Goal: Task Accomplishment & Management: Complete application form

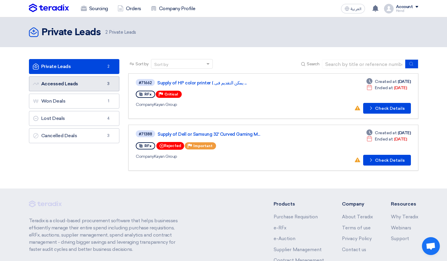
click at [79, 84] on link "Accessed Leads Accessed Leads 3" at bounding box center [74, 83] width 91 height 15
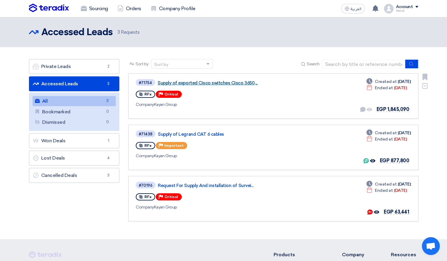
click at [197, 85] on link "Supply of exported Cisco switches Cisco 3650,..." at bounding box center [232, 82] width 149 height 5
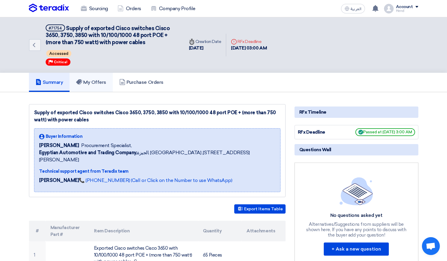
click at [105, 79] on h5 "My Offers" at bounding box center [91, 82] width 30 height 6
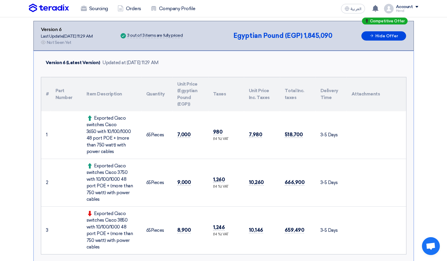
scroll to position [60, 0]
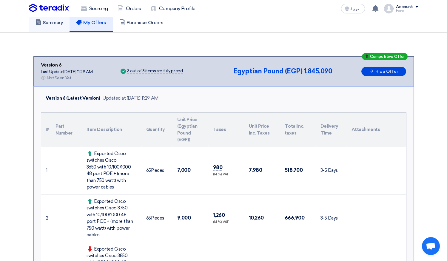
click at [61, 24] on h5 "Summary" at bounding box center [50, 23] width 28 height 6
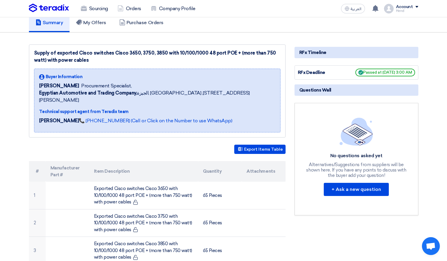
click at [120, 145] on div "Export Items Table" at bounding box center [157, 149] width 257 height 9
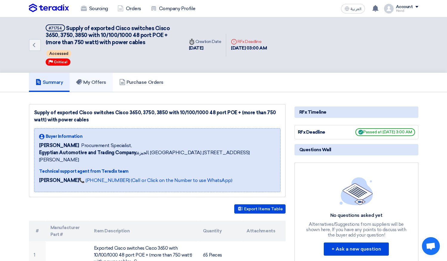
click at [99, 81] on h5 "My Offers" at bounding box center [91, 82] width 30 height 6
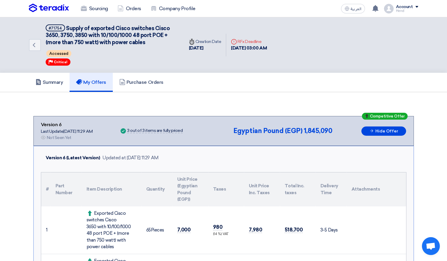
click at [380, 92] on div "Summary My Offers Purchase Orders" at bounding box center [224, 82] width 390 height 19
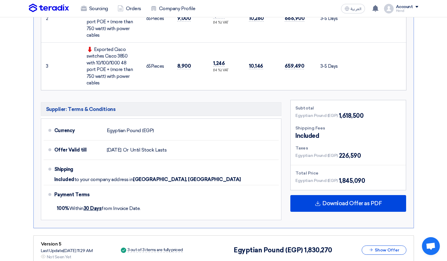
scroll to position [94, 0]
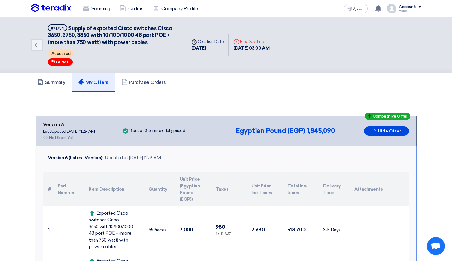
drag, startPoint x: 59, startPoint y: 63, endPoint x: 64, endPoint y: 56, distance: 9.0
click at [59, 63] on span "Critical" at bounding box center [63, 62] width 14 height 4
click at [65, 53] on span "Accessed" at bounding box center [60, 53] width 25 height 7
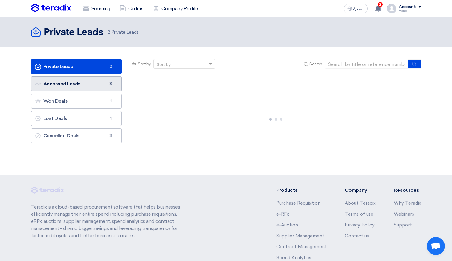
click at [102, 84] on link "Accessed Leads Accessed Leads 3" at bounding box center [76, 83] width 91 height 15
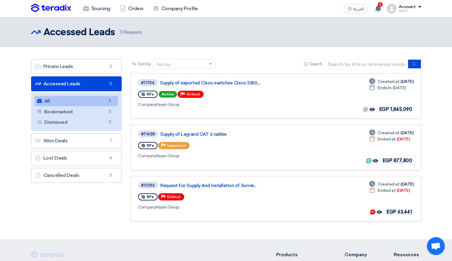
click at [97, 83] on link "Accessed Leads Accessed Leads 3" at bounding box center [76, 83] width 91 height 15
click at [173, 82] on link "Supply of exported Cisco switches Cisco 3650,..." at bounding box center [234, 82] width 149 height 5
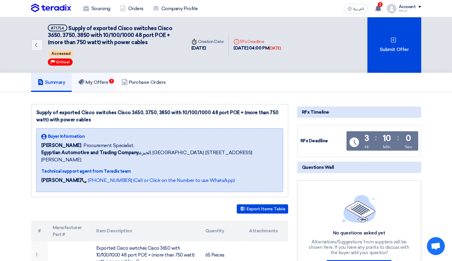
click at [93, 82] on h5 "My Offers 1" at bounding box center [93, 82] width 30 height 6
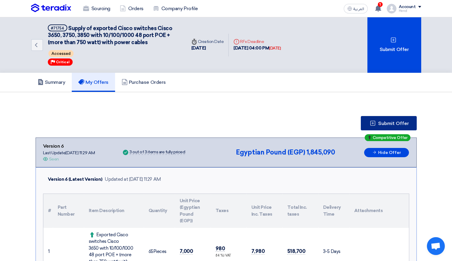
click at [394, 124] on span "Submit Offer" at bounding box center [393, 123] width 31 height 5
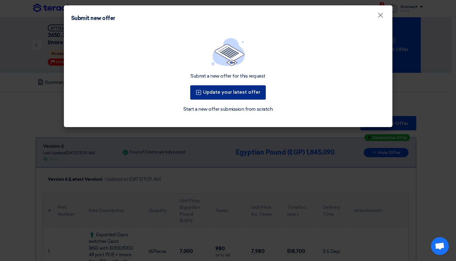
click at [228, 95] on button "Update your latest offer" at bounding box center [228, 92] width 76 height 14
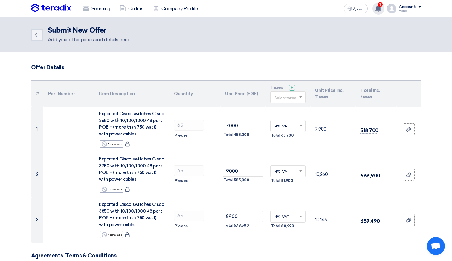
click at [381, 7] on icon at bounding box center [377, 8] width 7 height 7
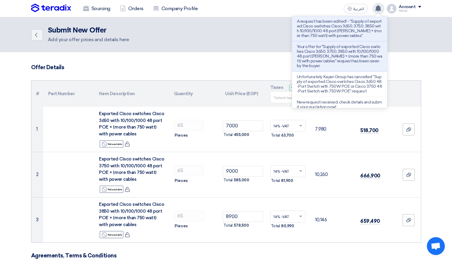
click at [381, 7] on icon at bounding box center [377, 8] width 7 height 7
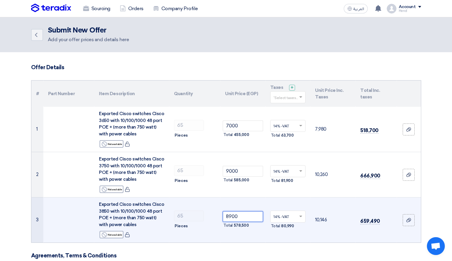
click at [229, 216] on input "8900" at bounding box center [242, 216] width 40 height 11
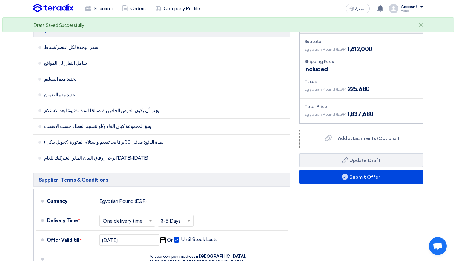
scroll to position [266, 0]
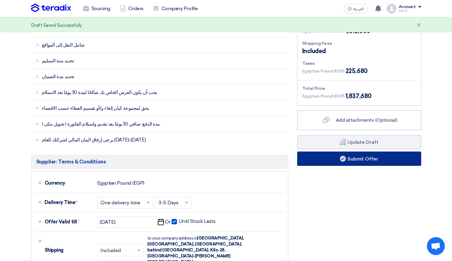
type input "8800"
click at [368, 163] on button "Submit Offer" at bounding box center [359, 159] width 124 height 14
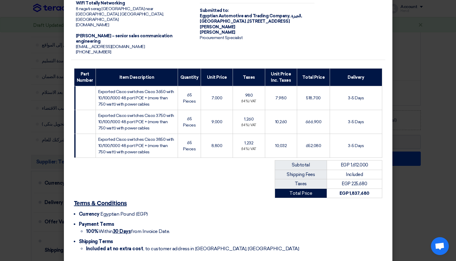
scroll to position [56, 0]
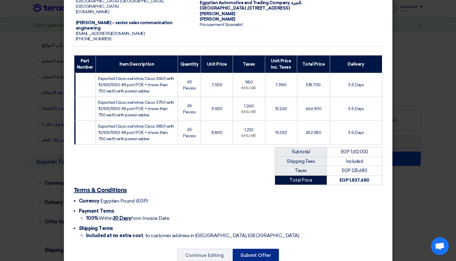
click at [258, 249] on button "Submit Offer" at bounding box center [256, 255] width 46 height 13
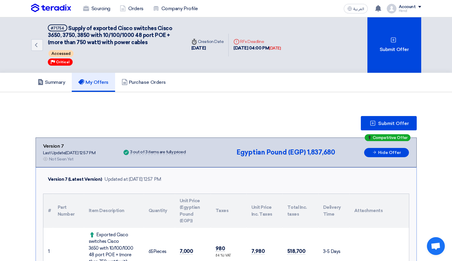
click at [261, 157] on div "Competitive Offer Version 7 Last Update 13 Oct 2025, 12:57 PM Offer is Seen Not…" at bounding box center [226, 153] width 366 height 20
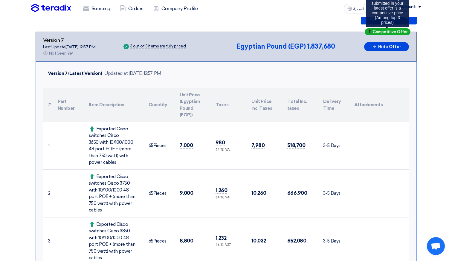
scroll to position [125, 0]
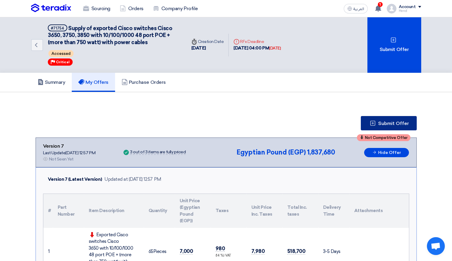
click at [394, 124] on span "Submit Offer" at bounding box center [393, 123] width 31 height 5
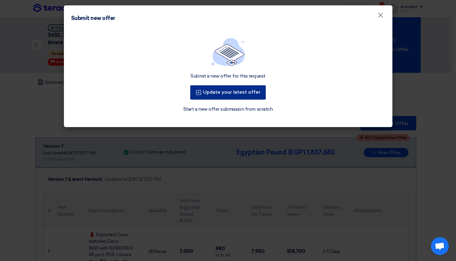
click at [232, 92] on button "Update your latest offer" at bounding box center [228, 92] width 76 height 14
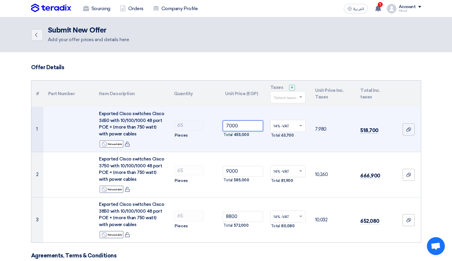
drag, startPoint x: 226, startPoint y: 124, endPoint x: 270, endPoint y: 133, distance: 44.5
click at [263, 129] on td "7000 Total 455,000" at bounding box center [242, 129] width 45 height 45
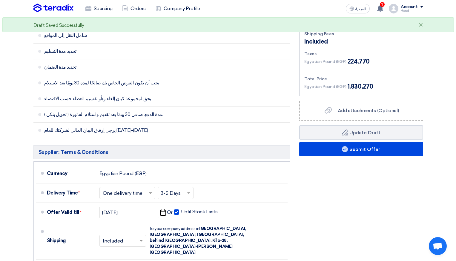
scroll to position [299, 0]
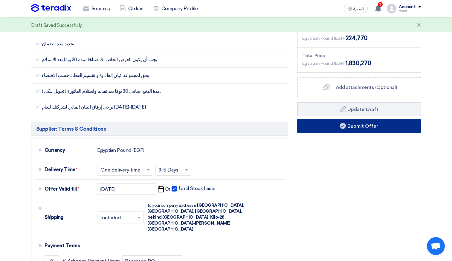
type input "6900"
click at [367, 128] on button "Submit Offer" at bounding box center [359, 126] width 124 height 14
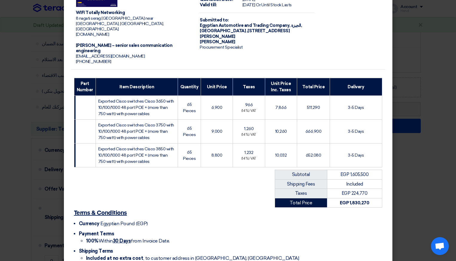
scroll to position [56, 0]
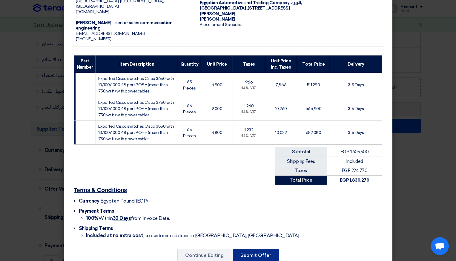
click at [260, 249] on button "Submit Offer" at bounding box center [256, 255] width 46 height 13
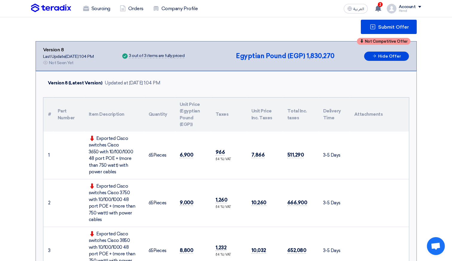
scroll to position [90, 0]
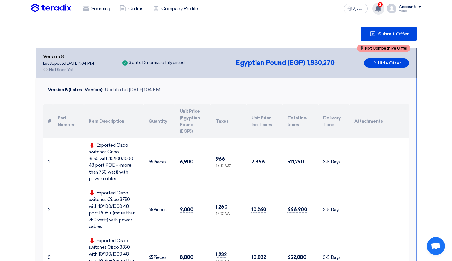
click at [379, 3] on span "2" at bounding box center [379, 4] width 5 height 5
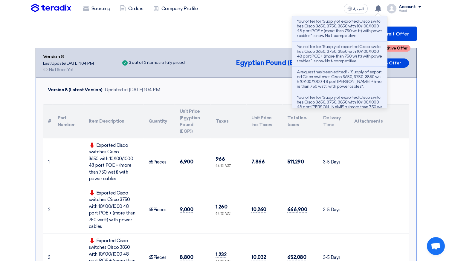
click at [254, 33] on div "Submit Offer" at bounding box center [226, 34] width 381 height 14
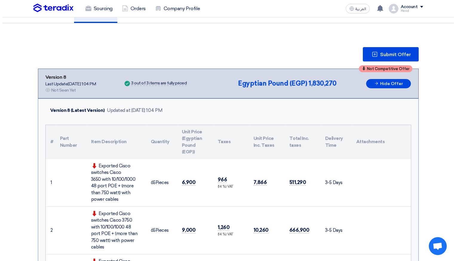
scroll to position [42, 0]
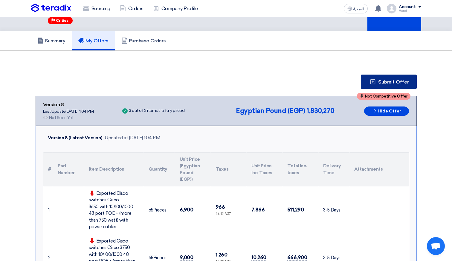
click at [382, 81] on span "Submit Offer" at bounding box center [393, 82] width 31 height 5
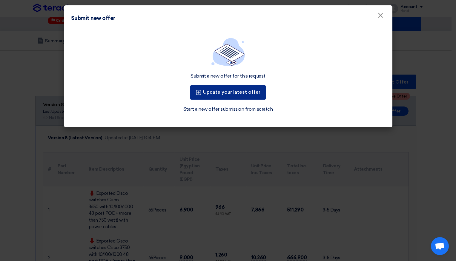
click at [236, 95] on button "Update your latest offer" at bounding box center [228, 92] width 76 height 14
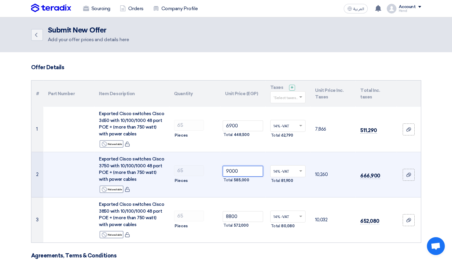
click at [190, 165] on tr "2 Exported Cisco switches Cisco 3750 with 10/100/1000 48 port POE + (more than …" at bounding box center [225, 174] width 389 height 45
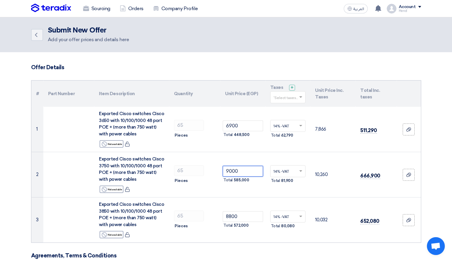
type input "8"
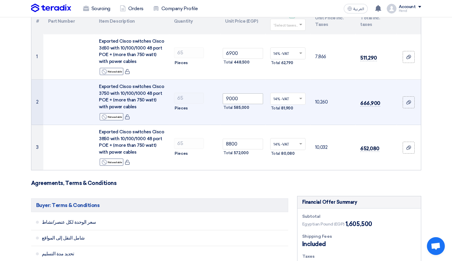
scroll to position [45, 0]
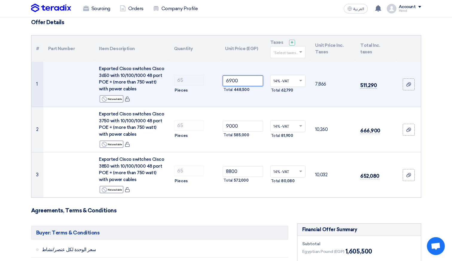
drag, startPoint x: 239, startPoint y: 81, endPoint x: 336, endPoint y: 98, distance: 97.8
click at [214, 79] on tr "1 Exported Cisco switches Cisco 3650 with 10/100/1000 48 port [PERSON_NAME] + (…" at bounding box center [225, 84] width 389 height 45
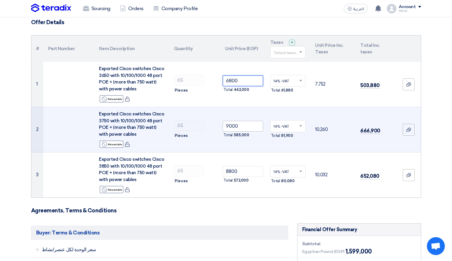
type input "6800"
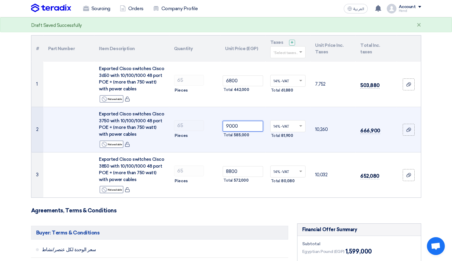
drag, startPoint x: 250, startPoint y: 127, endPoint x: 285, endPoint y: 109, distance: 39.5
click at [162, 116] on tr "2 Exported Cisco switches Cisco 3750 with 10/100/1000 48 port [PERSON_NAME] + (…" at bounding box center [225, 129] width 389 height 45
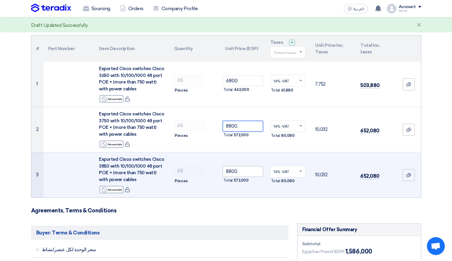
type input "8800"
click at [197, 169] on tr "3 Exported Cisco switches Cisco 3850 with 10/100/1000 48 port POE + (more than …" at bounding box center [225, 175] width 389 height 45
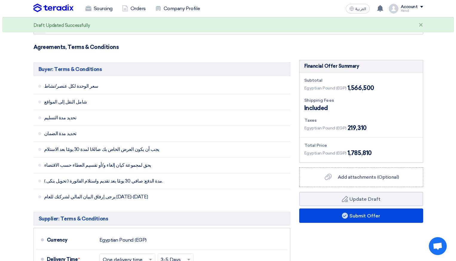
scroll to position [224, 0]
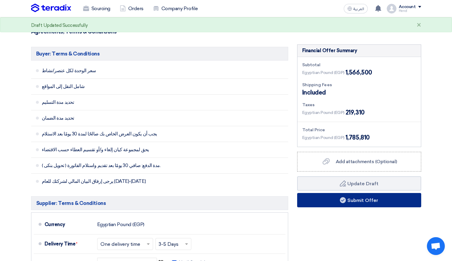
type input "8500"
click at [374, 199] on button "Submit Offer" at bounding box center [359, 200] width 124 height 14
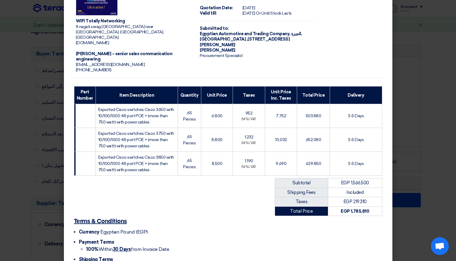
scroll to position [56, 0]
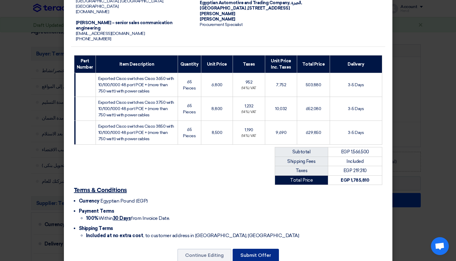
click at [261, 249] on button "Submit Offer" at bounding box center [256, 255] width 46 height 13
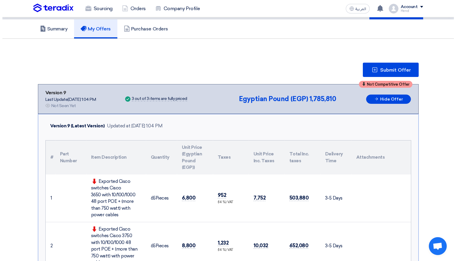
scroll to position [30, 0]
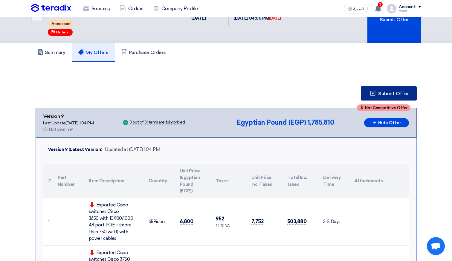
click at [389, 94] on span "Submit Offer" at bounding box center [393, 93] width 31 height 5
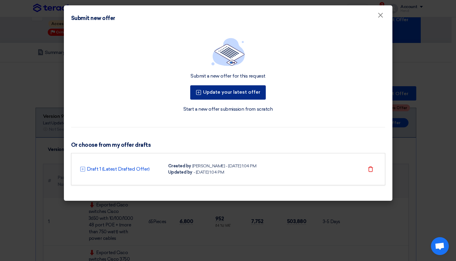
click at [242, 93] on button "Update your latest offer" at bounding box center [228, 92] width 76 height 14
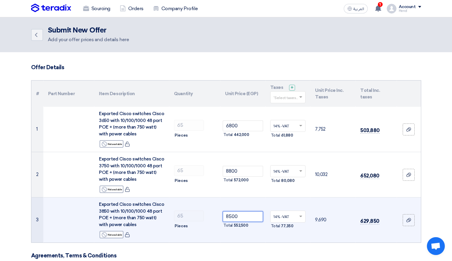
drag, startPoint x: 245, startPoint y: 218, endPoint x: 265, endPoint y: 208, distance: 22.2
click at [186, 207] on tr "3 Exported Cisco switches Cisco 3850 with 10/100/1000 48 port POE + (more than …" at bounding box center [225, 220] width 389 height 45
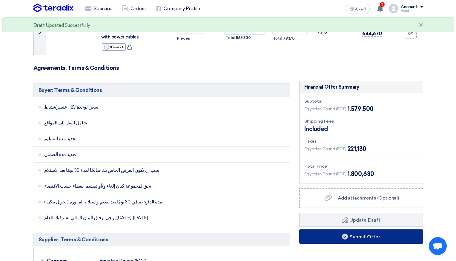
scroll to position [209, 0]
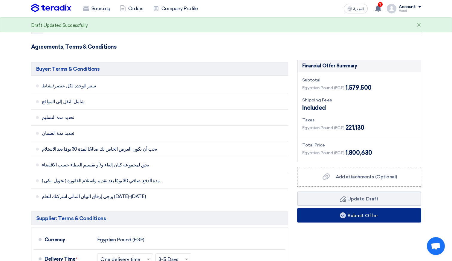
type input "8700"
click at [348, 214] on button "Submit Offer" at bounding box center [359, 215] width 124 height 14
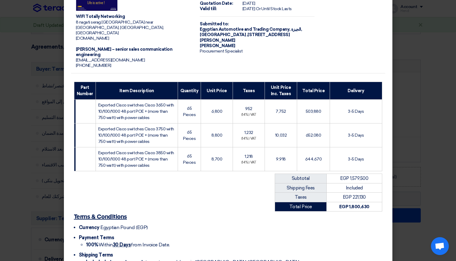
scroll to position [56, 0]
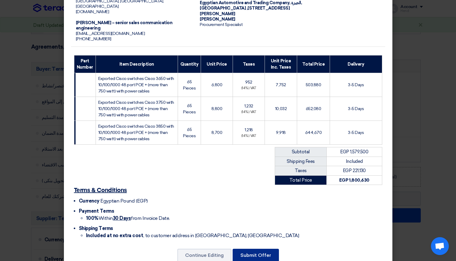
click at [268, 249] on button "Submit Offer" at bounding box center [256, 255] width 46 height 13
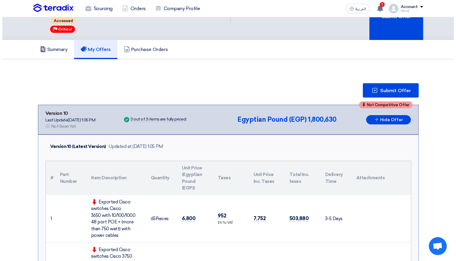
scroll to position [30, 0]
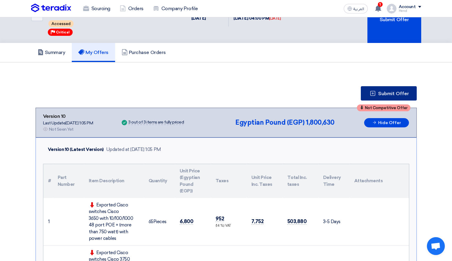
click at [385, 94] on span "Submit Offer" at bounding box center [393, 93] width 31 height 5
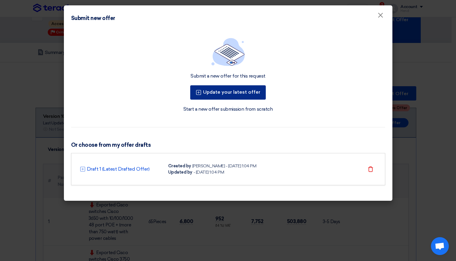
click at [245, 94] on button "Update your latest offer" at bounding box center [228, 92] width 76 height 14
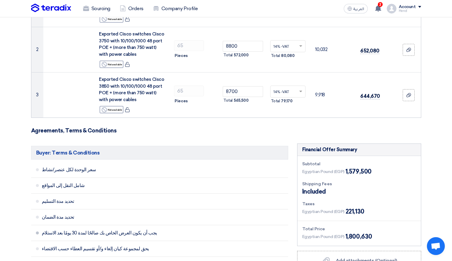
scroll to position [179, 0]
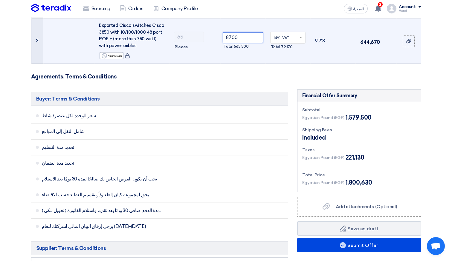
click at [231, 37] on input "8700" at bounding box center [242, 37] width 40 height 11
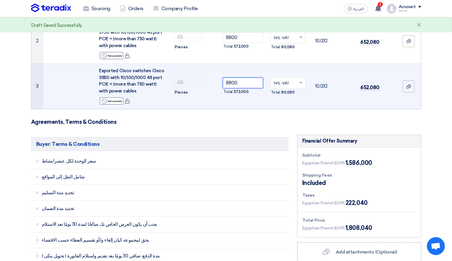
scroll to position [90, 0]
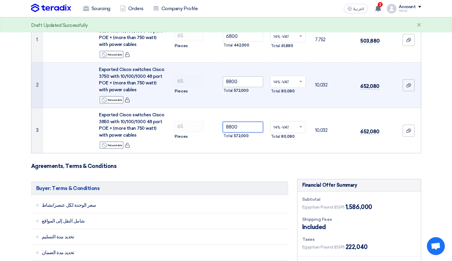
type input "8800"
click at [229, 82] on input "8800" at bounding box center [242, 81] width 40 height 11
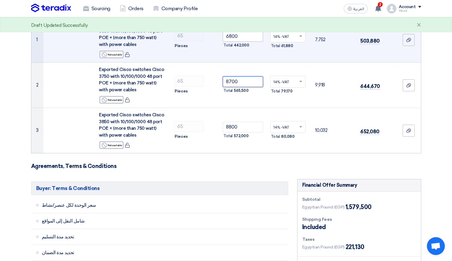
type input "8700"
click at [230, 37] on input "6800" at bounding box center [242, 36] width 40 height 11
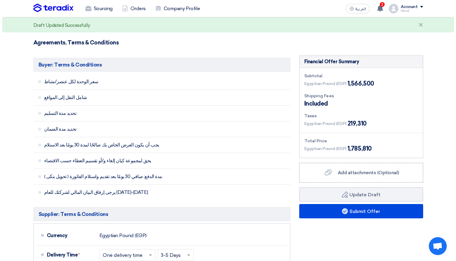
scroll to position [239, 0]
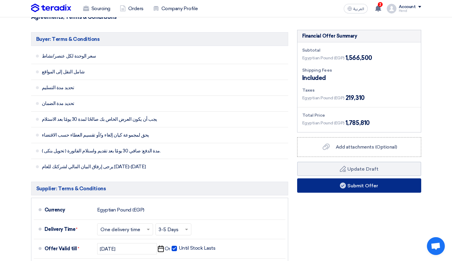
type input "6600"
click at [388, 191] on button "Submit Offer" at bounding box center [359, 186] width 124 height 14
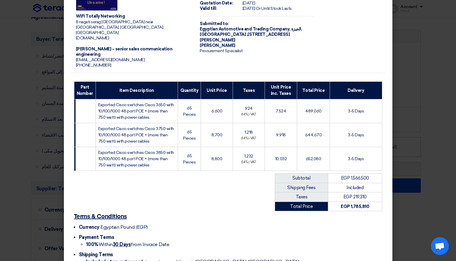
scroll to position [56, 0]
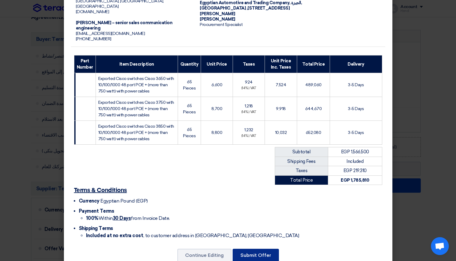
click at [268, 249] on button "Submit Offer" at bounding box center [256, 255] width 46 height 13
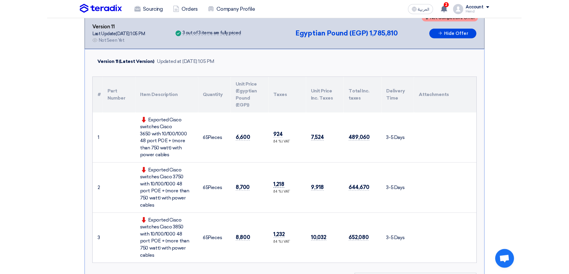
scroll to position [149, 0]
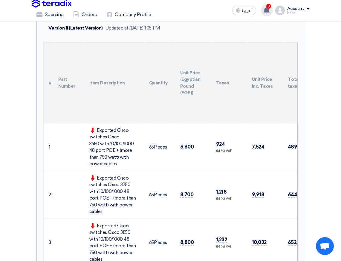
click at [268, 11] on use at bounding box center [266, 10] width 6 height 7
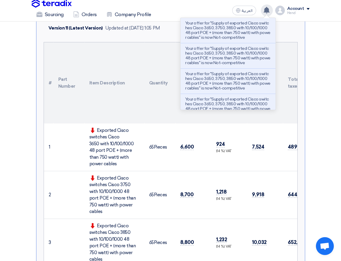
click at [265, 9] on use at bounding box center [266, 10] width 6 height 7
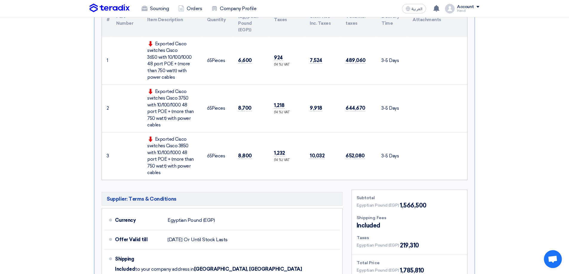
scroll to position [198, 0]
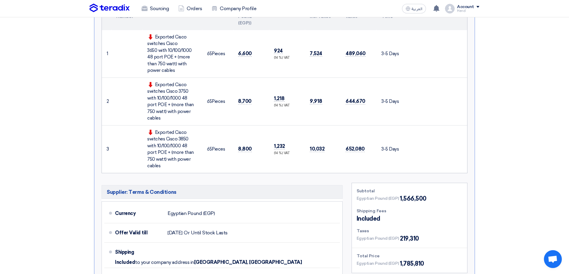
drag, startPoint x: 423, startPoint y: 127, endPoint x: 426, endPoint y: 127, distance: 3.0
click at [423, 127] on td at bounding box center [437, 149] width 59 height 48
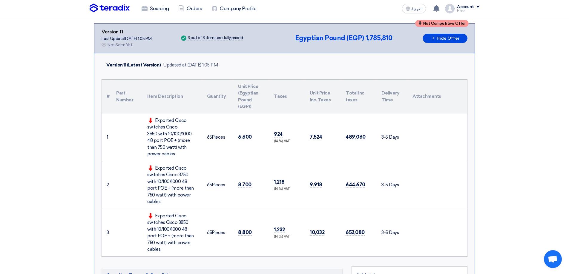
scroll to position [0, 0]
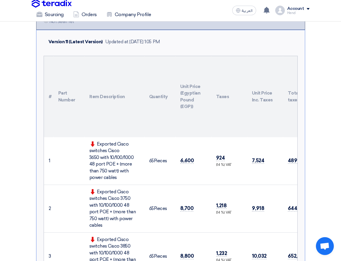
scroll to position [119, 0]
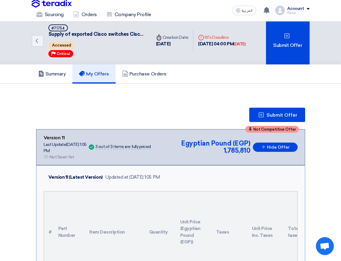
click at [98, 73] on h5 "My Offers" at bounding box center [94, 74] width 30 height 6
drag, startPoint x: 58, startPoint y: 53, endPoint x: 60, endPoint y: 43, distance: 9.9
click at [59, 50] on div "Priority Critical" at bounding box center [60, 53] width 25 height 7
drag, startPoint x: 60, startPoint y: 43, endPoint x: 96, endPoint y: 47, distance: 36.0
click at [92, 47] on div "Accessed" at bounding box center [96, 45] width 96 height 9
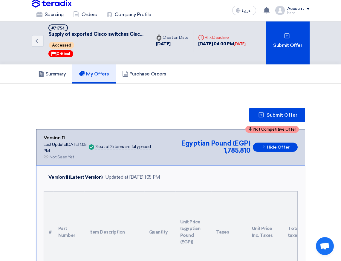
click at [132, 41] on div "Accessed" at bounding box center [96, 45] width 96 height 9
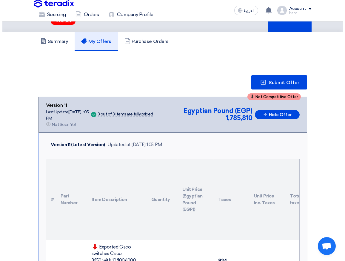
scroll to position [30, 0]
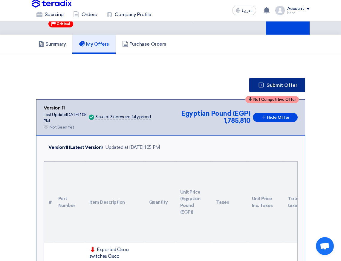
click at [285, 85] on span "Submit Offer" at bounding box center [281, 85] width 31 height 5
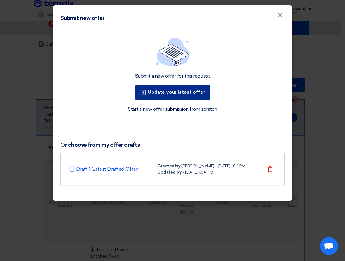
click at [188, 97] on button "Update your latest offer" at bounding box center [173, 92] width 76 height 14
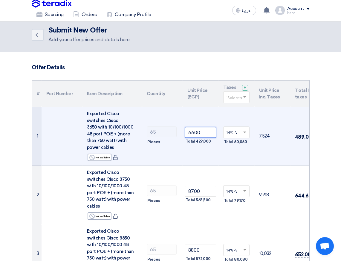
drag, startPoint x: 191, startPoint y: 134, endPoint x: 194, endPoint y: 134, distance: 3.0
click at [194, 134] on input "6600" at bounding box center [200, 132] width 31 height 11
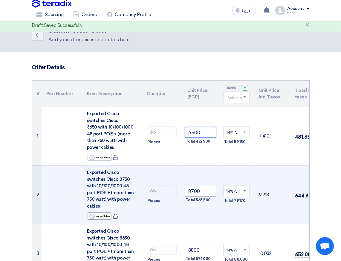
type input "6500"
drag, startPoint x: 190, startPoint y: 188, endPoint x: 194, endPoint y: 187, distance: 3.7
click at [194, 187] on input "8700" at bounding box center [200, 191] width 31 height 11
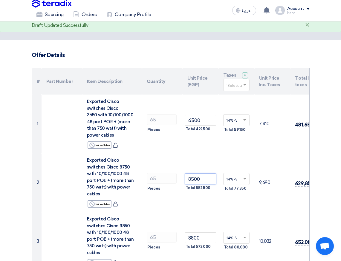
scroll to position [30, 0]
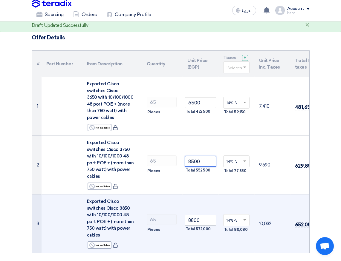
type input "8500"
click at [193, 215] on input "8800" at bounding box center [200, 220] width 31 height 11
click at [195, 215] on input "8800" at bounding box center [200, 220] width 31 height 11
drag, startPoint x: 196, startPoint y: 211, endPoint x: 192, endPoint y: 210, distance: 4.3
click at [192, 215] on input "8800" at bounding box center [200, 220] width 31 height 11
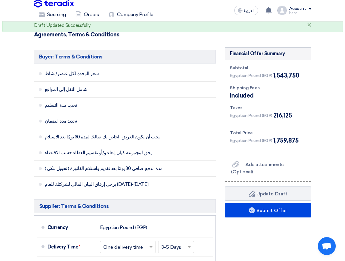
scroll to position [269, 0]
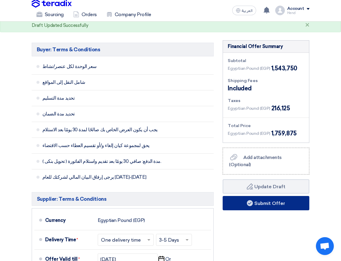
type input "8750"
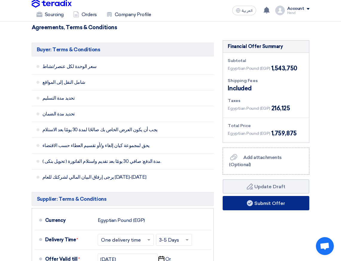
click at [287, 197] on button "Submit Offer" at bounding box center [265, 203] width 87 height 14
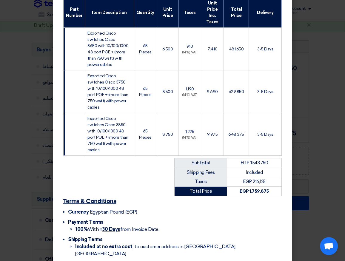
scroll to position [131, 0]
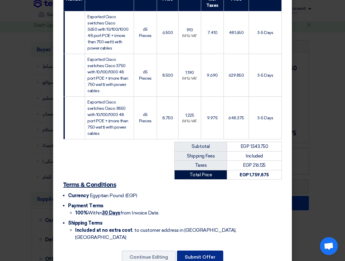
click at [211, 251] on button "Submit Offer" at bounding box center [200, 257] width 46 height 13
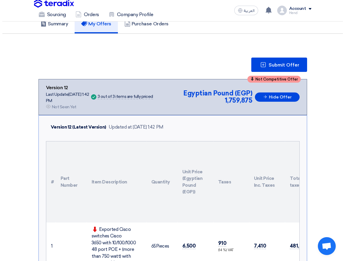
scroll to position [30, 0]
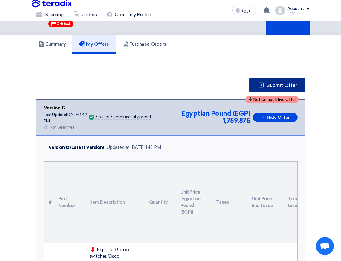
click at [275, 85] on span "Submit Offer" at bounding box center [281, 85] width 31 height 5
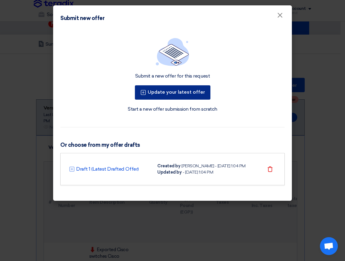
click at [178, 94] on button "Update your latest offer" at bounding box center [173, 92] width 76 height 14
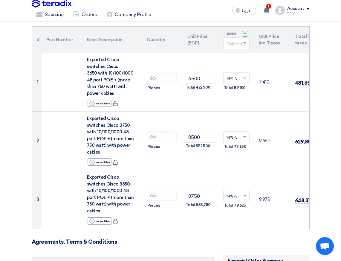
scroll to position [60, 0]
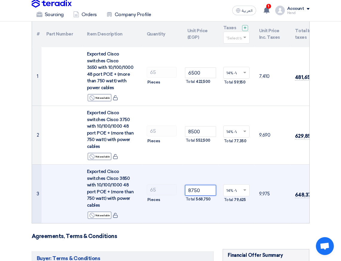
drag, startPoint x: 192, startPoint y: 179, endPoint x: 202, endPoint y: 181, distance: 10.0
click at [202, 185] on input "8750" at bounding box center [200, 190] width 31 height 11
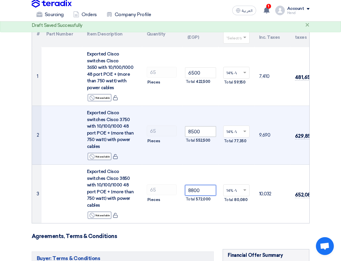
type input "8800"
click at [193, 129] on input "8500" at bounding box center [200, 131] width 31 height 11
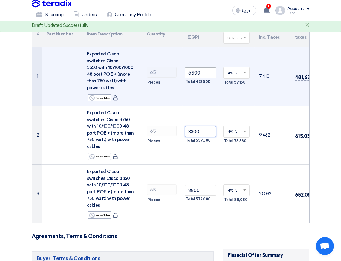
type input "8300"
drag, startPoint x: 190, startPoint y: 74, endPoint x: 193, endPoint y: 74, distance: 3.0
click at [193, 74] on input "6500" at bounding box center [200, 72] width 31 height 11
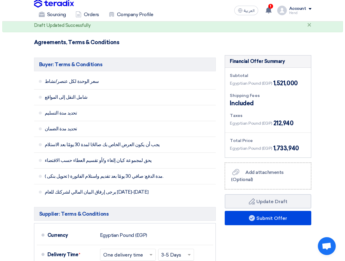
scroll to position [299, 0]
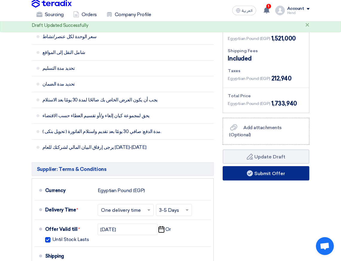
type input "6300"
click at [299, 171] on button "Submit Offer" at bounding box center [265, 173] width 87 height 14
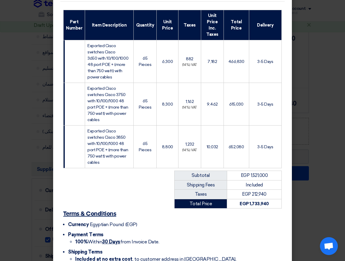
scroll to position [125, 0]
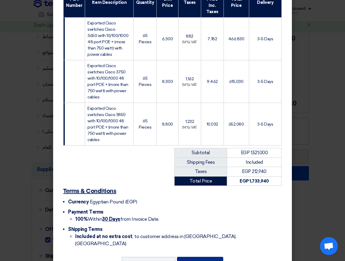
click at [195, 257] on button "Submit Offer" at bounding box center [200, 263] width 46 height 13
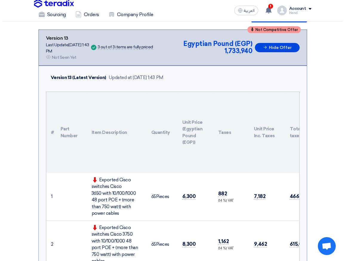
scroll to position [15, 0]
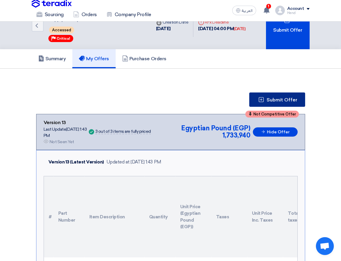
click at [289, 101] on span "Submit Offer" at bounding box center [281, 100] width 31 height 5
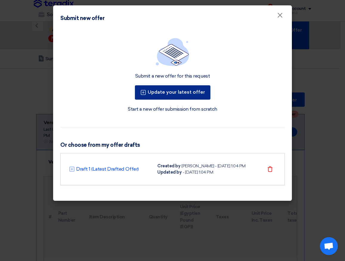
click at [164, 91] on button "Update your latest offer" at bounding box center [173, 92] width 76 height 14
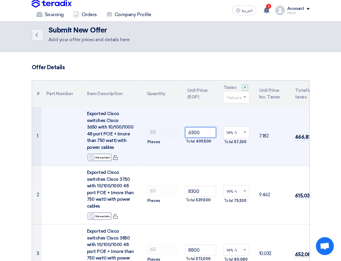
click at [194, 133] on input "6300" at bounding box center [200, 132] width 31 height 11
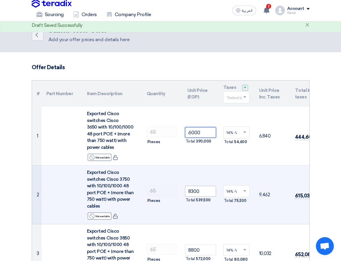
type input "6000"
click at [193, 190] on input "8300" at bounding box center [200, 191] width 31 height 11
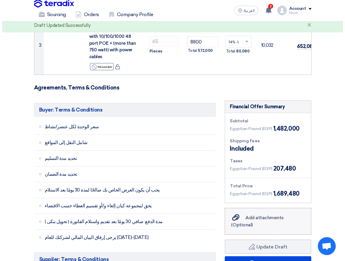
scroll to position [239, 0]
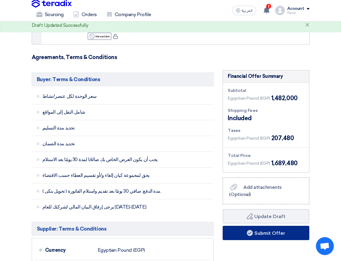
type input "8000"
click at [275, 226] on button "Submit Offer" at bounding box center [265, 233] width 87 height 14
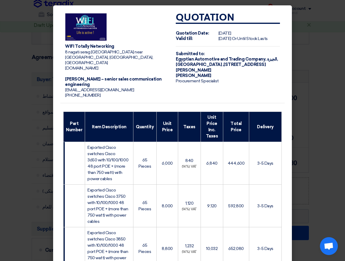
scroll to position [119, 0]
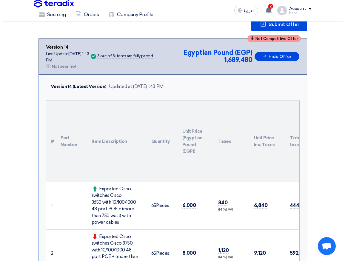
scroll to position [60, 0]
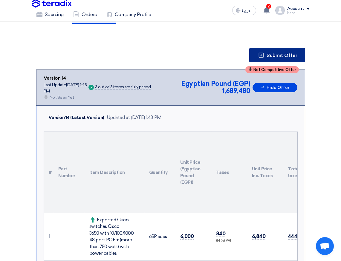
click at [267, 50] on button "Submit Offer" at bounding box center [277, 55] width 56 height 14
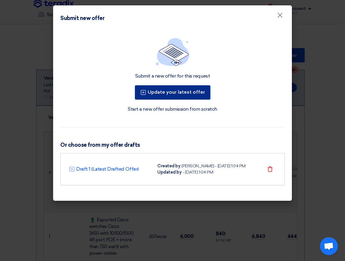
click at [184, 92] on button "Update your latest offer" at bounding box center [173, 92] width 76 height 14
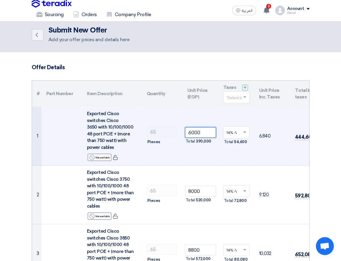
click at [193, 131] on input "6000" at bounding box center [200, 132] width 31 height 11
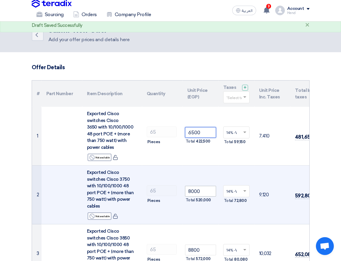
type input "6500"
drag, startPoint x: 188, startPoint y: 188, endPoint x: 205, endPoint y: 189, distance: 16.7
click at [205, 189] on input "8000" at bounding box center [200, 191] width 31 height 11
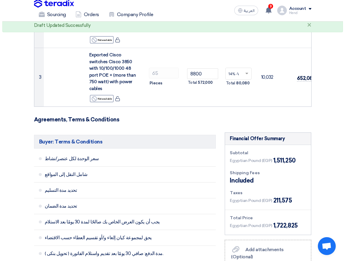
scroll to position [239, 0]
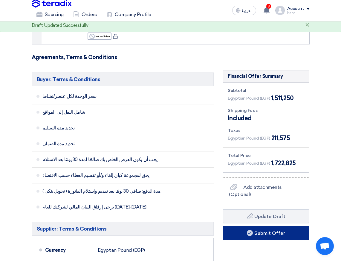
type input "7950"
click at [270, 229] on button "Submit Offer" at bounding box center [265, 233] width 87 height 14
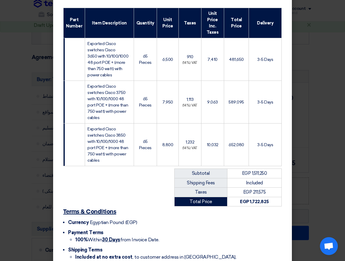
scroll to position [125, 0]
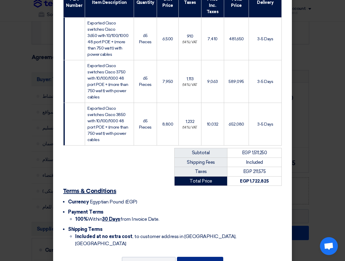
click at [205, 257] on button "Submit Offer" at bounding box center [200, 263] width 46 height 13
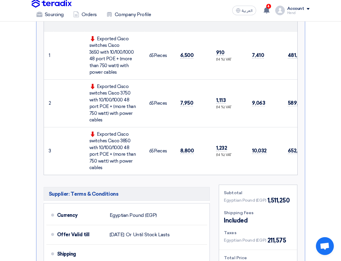
scroll to position [210, 0]
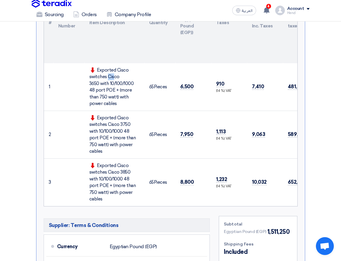
drag, startPoint x: 97, startPoint y: 69, endPoint x: 67, endPoint y: 31, distance: 48.9
click at [106, 73] on div "Exported Cisco switches Cisco 3650 with 10/100/1000 48 port POE + (more than 75…" at bounding box center [114, 87] width 50 height 40
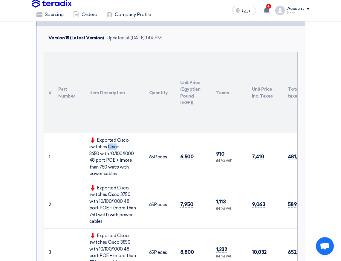
scroll to position [0, 0]
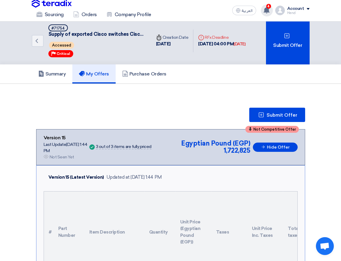
click at [267, 10] on use at bounding box center [266, 10] width 6 height 7
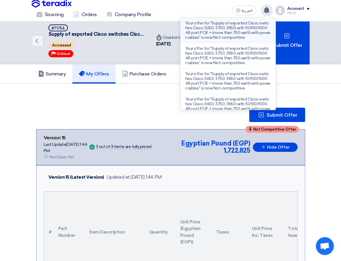
click at [243, 28] on p "Your offer for "Supply of exported Cisco switches Cisco 3650, 3750, 3850 with 1…" at bounding box center [227, 30] width 85 height 19
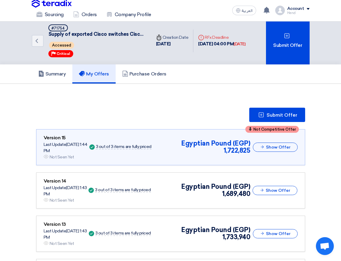
click at [103, 75] on h5 "My Offers" at bounding box center [94, 74] width 30 height 6
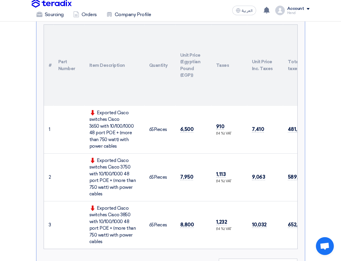
scroll to position [144, 0]
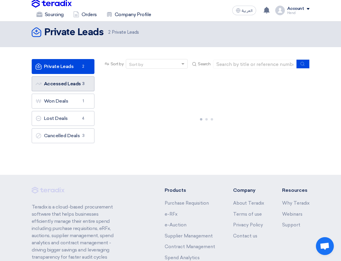
click at [48, 78] on link "Accessed Leads Accessed Leads 3" at bounding box center [63, 83] width 63 height 15
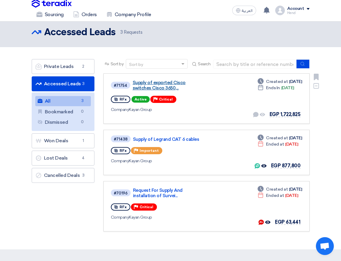
click at [155, 84] on link "Supply of exported Cisco switches Cisco 3650,..." at bounding box center [169, 85] width 72 height 11
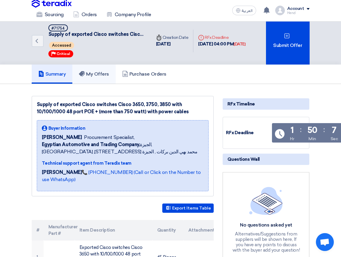
click at [101, 72] on h5 "My Offers" at bounding box center [94, 74] width 30 height 6
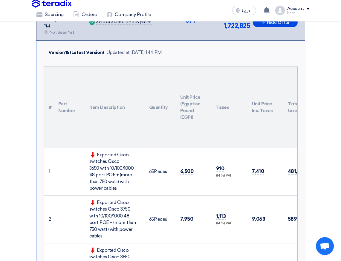
scroll to position [114, 0]
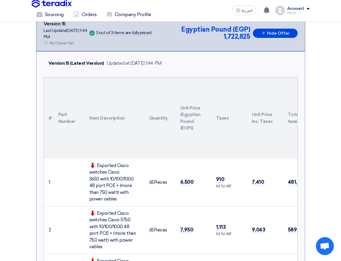
click at [140, 123] on th "Item Description" at bounding box center [115, 118] width 60 height 81
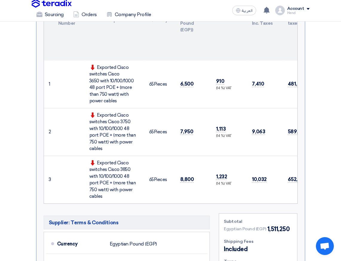
scroll to position [205, 0]
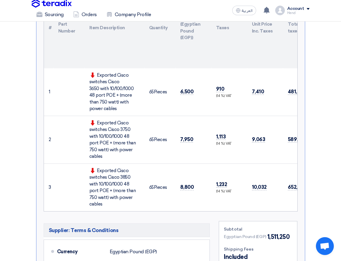
drag, startPoint x: 189, startPoint y: 89, endPoint x: 193, endPoint y: 92, distance: 4.7
click at [193, 90] on td "6,500" at bounding box center [193, 92] width 36 height 48
click at [190, 96] on td "6,500" at bounding box center [193, 92] width 36 height 48
drag, startPoint x: 192, startPoint y: 92, endPoint x: 184, endPoint y: 94, distance: 8.0
click at [184, 94] on span "6,500" at bounding box center [186, 92] width 13 height 6
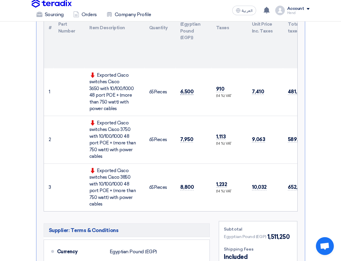
click at [184, 94] on span "6,500" at bounding box center [186, 92] width 13 height 6
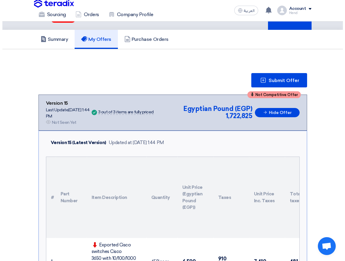
scroll to position [33, 0]
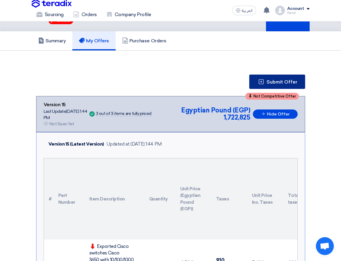
click at [286, 77] on button "Submit Offer" at bounding box center [277, 82] width 56 height 14
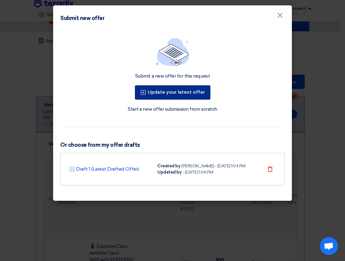
click at [191, 92] on button "Update your latest offer" at bounding box center [173, 92] width 76 height 14
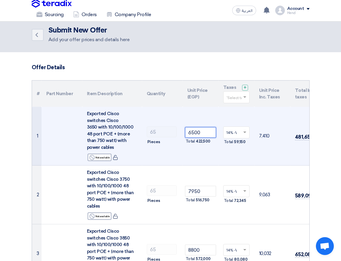
click at [193, 132] on input "6500" at bounding box center [200, 132] width 31 height 11
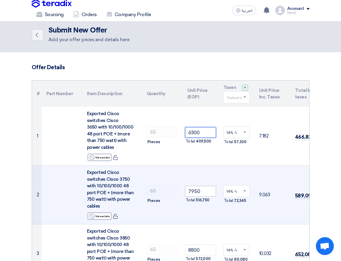
type input "6300"
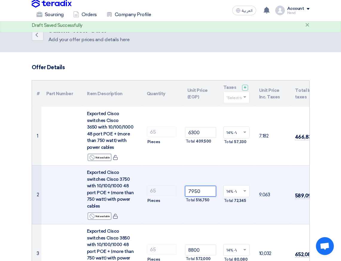
click at [193, 189] on input "7950" at bounding box center [200, 191] width 31 height 11
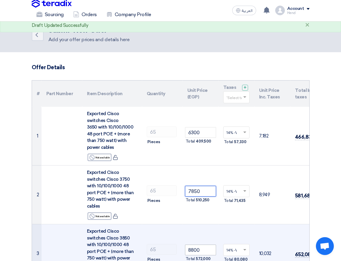
type input "7850"
click at [193, 245] on input "8800" at bounding box center [200, 250] width 31 height 11
click at [192, 245] on input "8800" at bounding box center [200, 250] width 31 height 11
drag, startPoint x: 190, startPoint y: 241, endPoint x: 194, endPoint y: 239, distance: 3.8
click at [194, 245] on input "8800" at bounding box center [200, 250] width 31 height 11
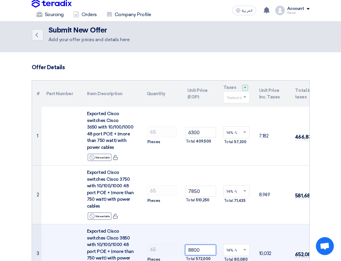
drag, startPoint x: 196, startPoint y: 240, endPoint x: 192, endPoint y: 241, distance: 4.3
click at [192, 245] on input "8800" at bounding box center [200, 250] width 31 height 11
drag, startPoint x: 191, startPoint y: 240, endPoint x: 196, endPoint y: 238, distance: 5.2
click at [196, 245] on input "8800" at bounding box center [200, 250] width 31 height 11
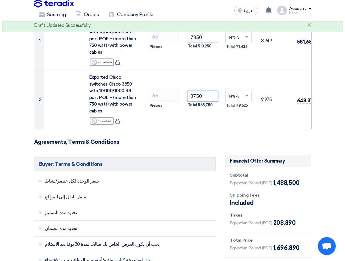
scroll to position [358, 0]
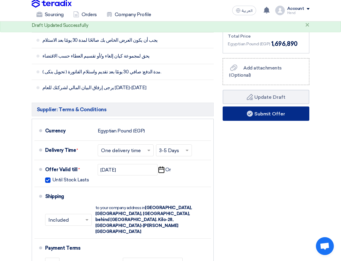
type input "8750"
click at [269, 107] on button "Submit Offer" at bounding box center [265, 114] width 87 height 14
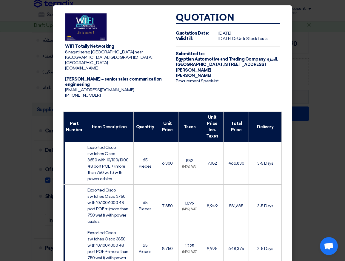
scroll to position [131, 0]
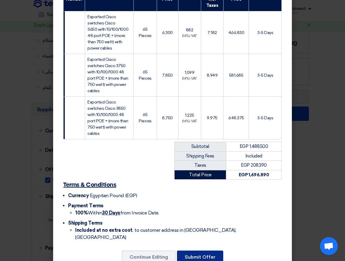
click at [209, 251] on button "Submit Offer" at bounding box center [200, 257] width 46 height 13
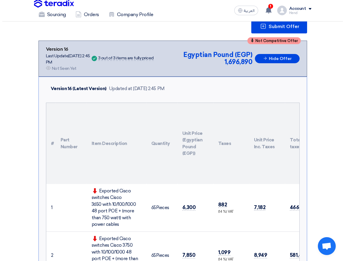
scroll to position [87, 0]
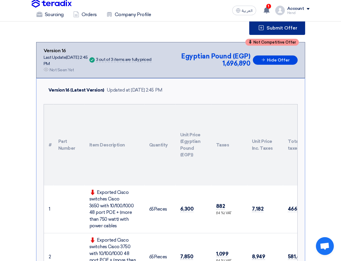
click at [268, 26] on span "Submit Offer" at bounding box center [281, 28] width 31 height 5
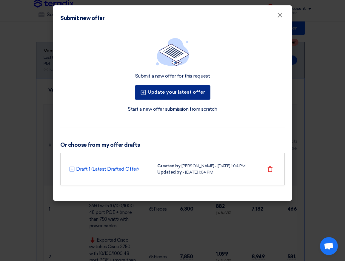
click at [174, 93] on button "Update your latest offer" at bounding box center [173, 92] width 76 height 14
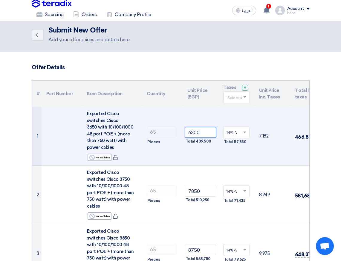
click at [193, 133] on input "6300" at bounding box center [200, 132] width 31 height 11
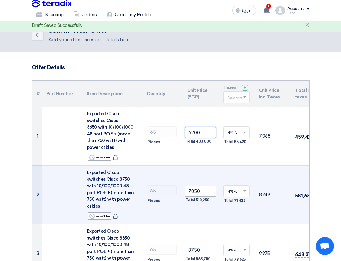
type input "6200"
click at [193, 188] on input "7850" at bounding box center [200, 191] width 31 height 11
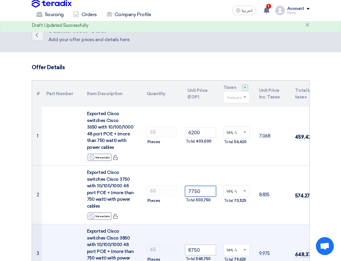
type input "7750"
click at [194, 245] on input "8750" at bounding box center [200, 250] width 31 height 11
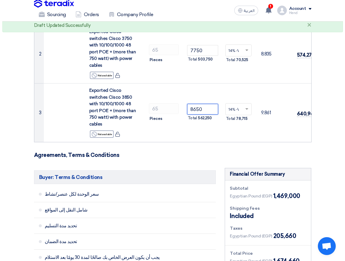
scroll to position [239, 0]
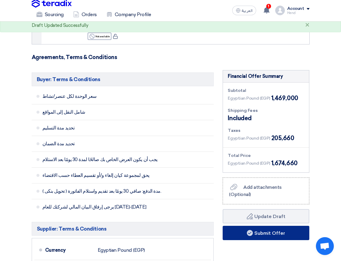
type input "8650"
click at [265, 226] on button "Submit Offer" at bounding box center [265, 233] width 87 height 14
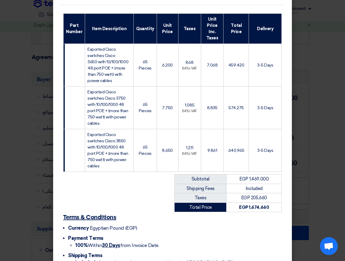
scroll to position [131, 0]
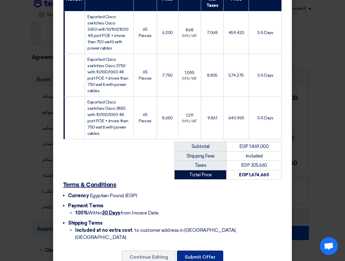
click at [211, 251] on button "Submit Offer" at bounding box center [200, 257] width 46 height 13
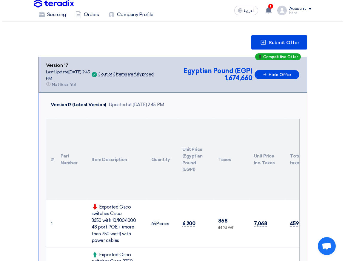
scroll to position [48, 0]
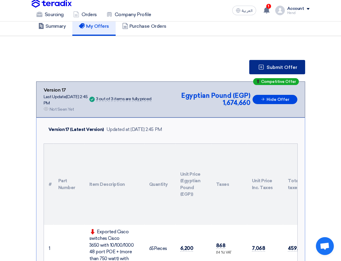
click at [279, 69] on span "Submit Offer" at bounding box center [281, 67] width 31 height 5
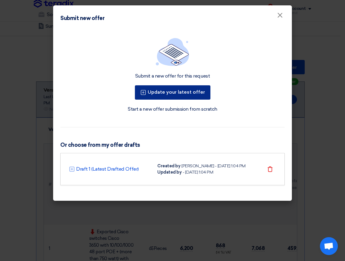
click at [187, 91] on button "Update your latest offer" at bounding box center [173, 92] width 76 height 14
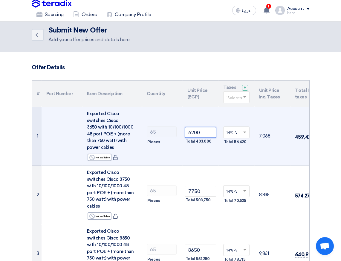
drag, startPoint x: 191, startPoint y: 131, endPoint x: 194, endPoint y: 130, distance: 3.4
click at [194, 130] on input "6200" at bounding box center [200, 132] width 31 height 11
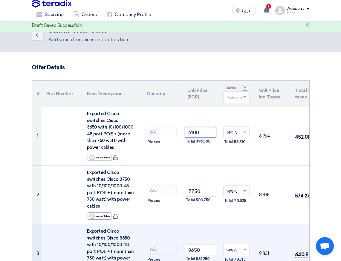
type input "6100"
click at [193, 245] on input "8650" at bounding box center [200, 250] width 31 height 11
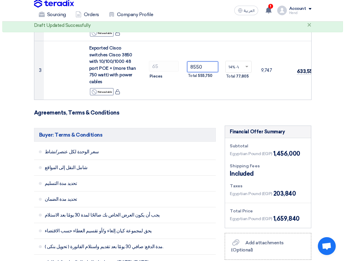
scroll to position [239, 0]
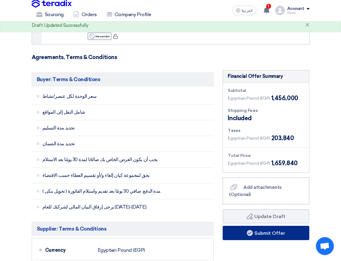
type input "8550"
click at [264, 226] on button "Submit Offer" at bounding box center [265, 233] width 87 height 14
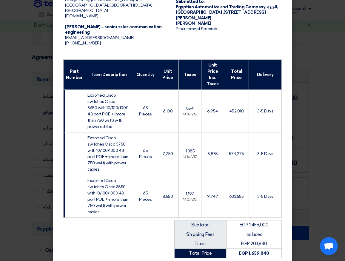
scroll to position [125, 0]
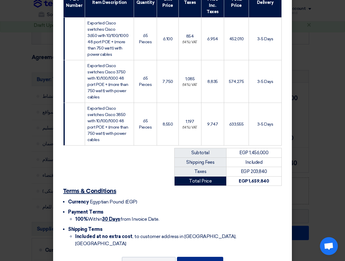
click at [197, 257] on button "Submit Offer" at bounding box center [200, 263] width 46 height 13
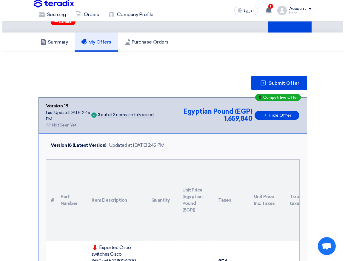
scroll to position [30, 0]
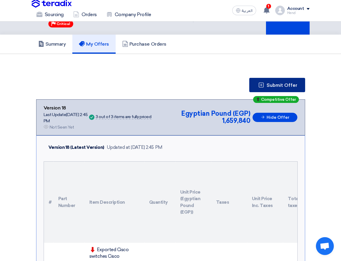
click at [284, 83] on span "Submit Offer" at bounding box center [281, 85] width 31 height 5
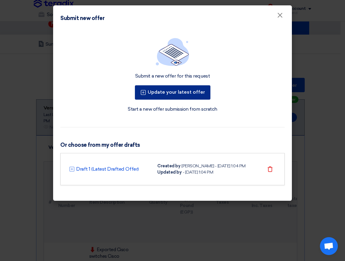
click at [192, 90] on button "Update your latest offer" at bounding box center [173, 92] width 76 height 14
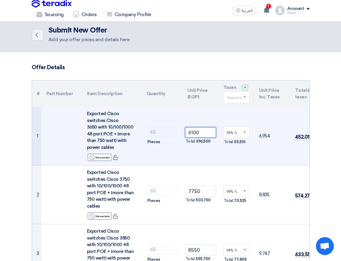
click at [191, 132] on input "6100" at bounding box center [200, 132] width 31 height 11
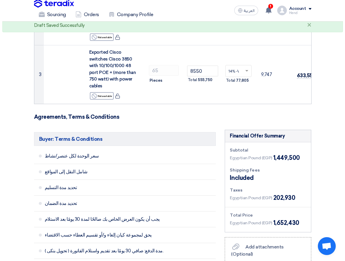
scroll to position [299, 0]
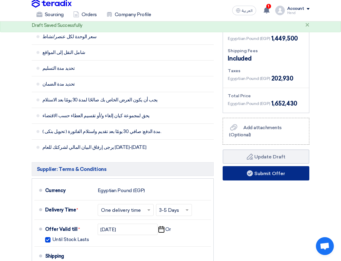
type input "6000"
click at [275, 166] on button "Submit Offer" at bounding box center [265, 173] width 87 height 14
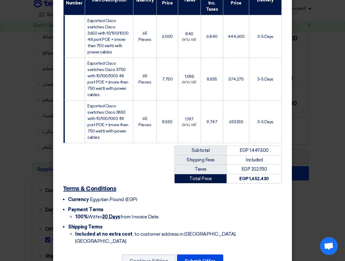
scroll to position [131, 0]
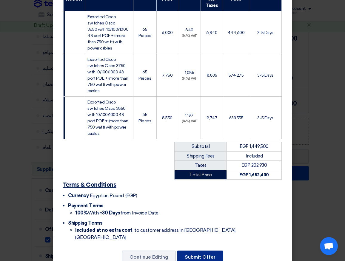
click at [205, 251] on button "Submit Offer" at bounding box center [200, 257] width 46 height 13
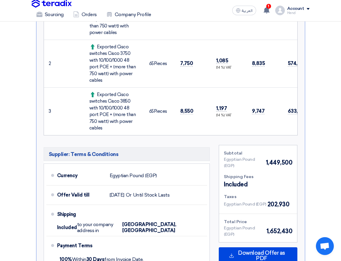
scroll to position [191, 0]
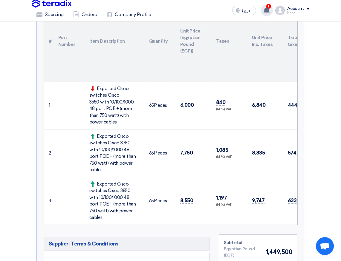
click at [268, 5] on span "1" at bounding box center [268, 6] width 5 height 5
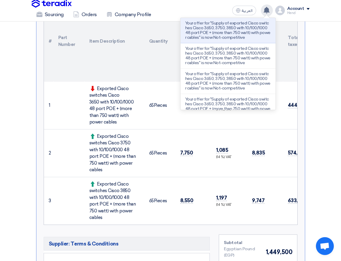
click at [221, 34] on p "Your offer for "Supply of exported Cisco switches Cisco 3650, 3750, 3850 with 1…" at bounding box center [227, 30] width 85 height 19
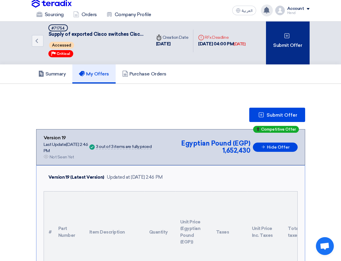
click at [289, 43] on div "Submit Offer" at bounding box center [287, 40] width 43 height 47
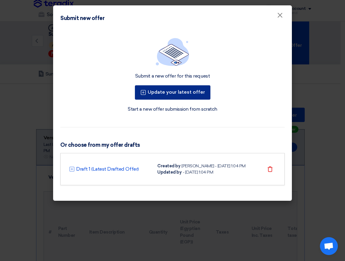
click at [182, 90] on button "Update your latest offer" at bounding box center [173, 92] width 76 height 14
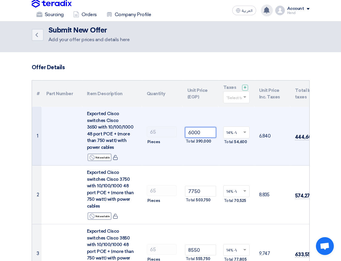
drag, startPoint x: 200, startPoint y: 131, endPoint x: 156, endPoint y: 124, distance: 45.5
click at [156, 124] on tr "1 Exported Cisco switches Cisco 3650 with 10/100/1000 48 port POE + (more than …" at bounding box center [187, 136] width 310 height 59
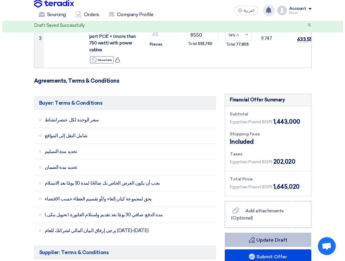
scroll to position [299, 0]
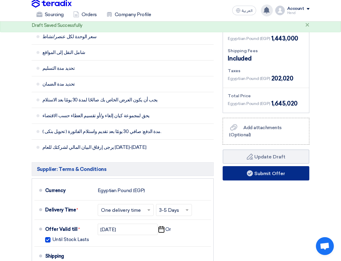
type input "5900"
click at [274, 166] on button "Submit Offer" at bounding box center [265, 173] width 87 height 14
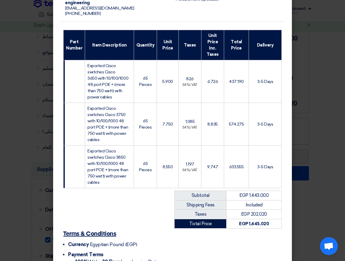
scroll to position [125, 0]
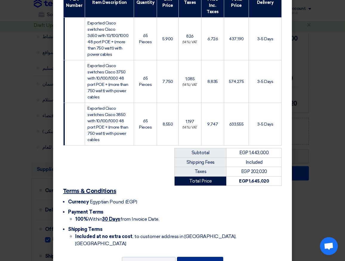
click at [202, 257] on button "Submit Offer" at bounding box center [200, 263] width 46 height 13
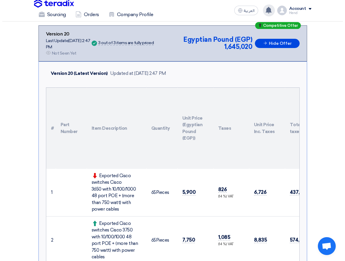
scroll to position [7, 0]
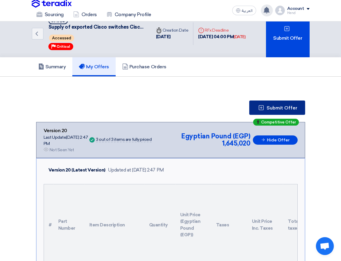
click at [269, 109] on span "Submit Offer" at bounding box center [281, 108] width 31 height 5
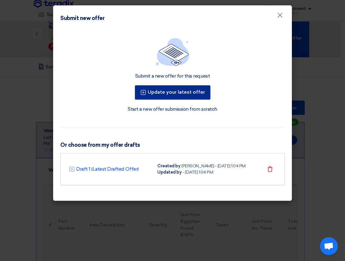
click at [176, 94] on button "Update your latest offer" at bounding box center [173, 92] width 76 height 14
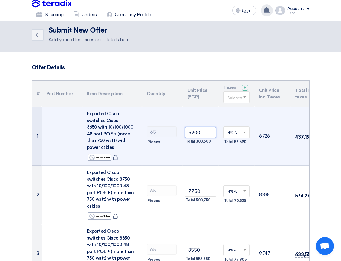
click at [193, 133] on input "5900" at bounding box center [200, 132] width 31 height 11
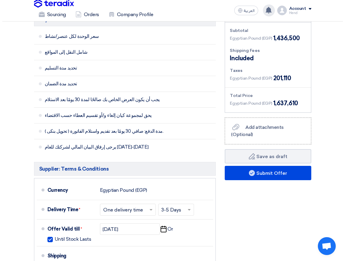
scroll to position [328, 0]
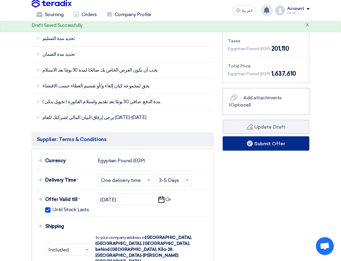
type input "5800"
click at [276, 136] on button "Submit Offer" at bounding box center [265, 143] width 87 height 14
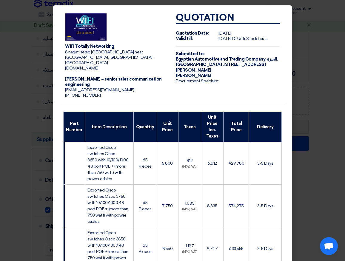
scroll to position [131, 0]
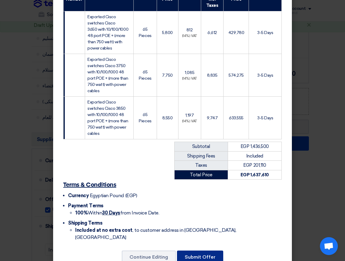
click at [210, 251] on button "Submit Offer" at bounding box center [200, 257] width 46 height 13
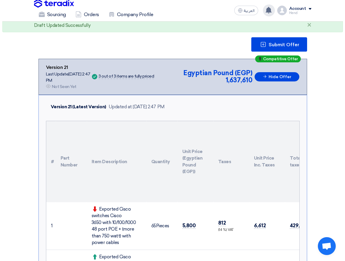
scroll to position [60, 0]
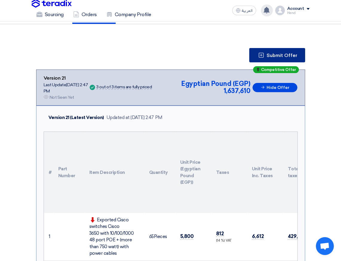
click at [285, 56] on span "Submit Offer" at bounding box center [281, 55] width 31 height 5
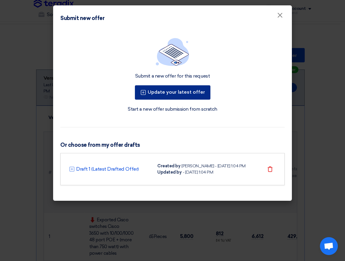
click at [174, 95] on button "Update your latest offer" at bounding box center [173, 92] width 76 height 14
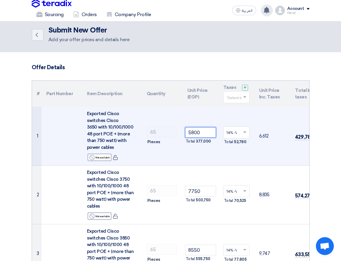
click at [193, 131] on input "5800" at bounding box center [200, 132] width 31 height 11
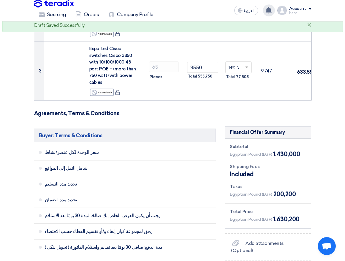
scroll to position [209, 0]
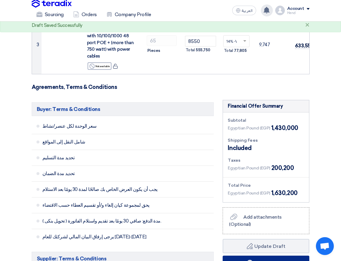
type input "5700"
click at [283, 256] on button "Submit Offer" at bounding box center [265, 263] width 87 height 14
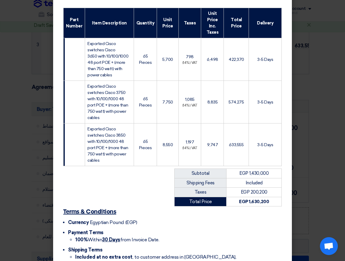
scroll to position [125, 0]
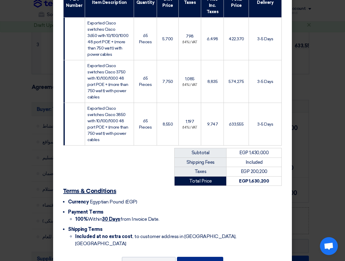
click at [209, 257] on button "Submit Offer" at bounding box center [200, 263] width 46 height 13
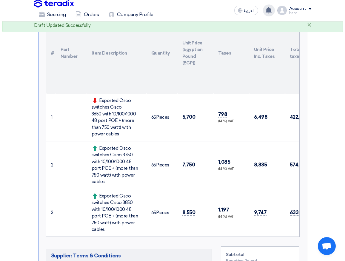
scroll to position [30, 0]
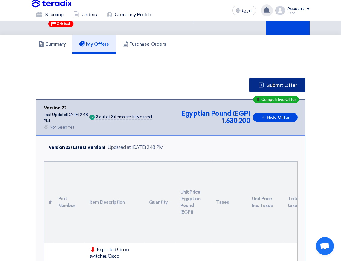
click at [293, 84] on span "Submit Offer" at bounding box center [281, 85] width 31 height 5
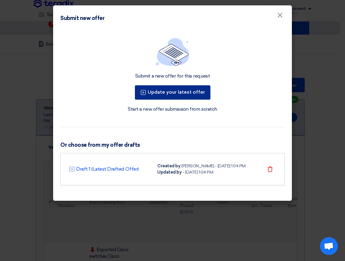
click at [184, 92] on button "Update your latest offer" at bounding box center [173, 92] width 76 height 14
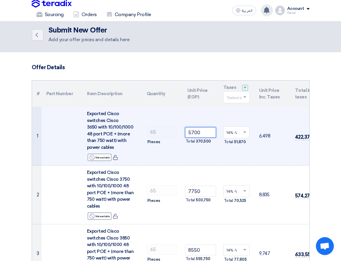
click at [194, 130] on input "5700" at bounding box center [200, 132] width 31 height 11
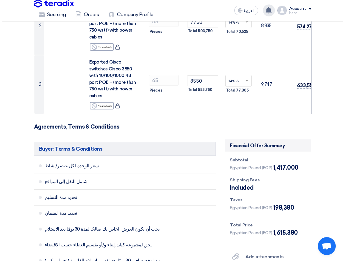
scroll to position [209, 0]
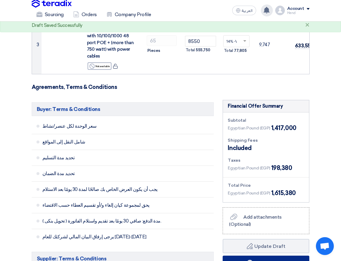
type input "5500"
click at [293, 256] on button "Submit Offer" at bounding box center [265, 263] width 87 height 14
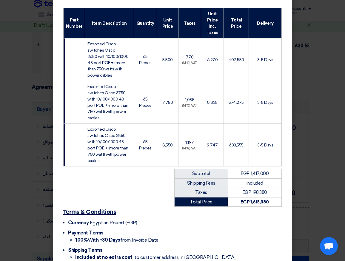
scroll to position [131, 0]
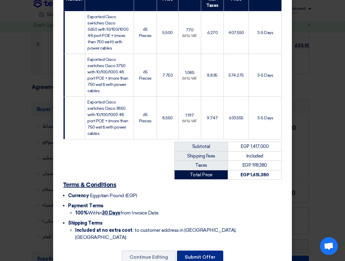
click at [196, 251] on button "Submit Offer" at bounding box center [200, 257] width 46 height 13
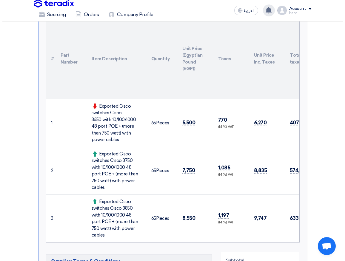
scroll to position [30, 0]
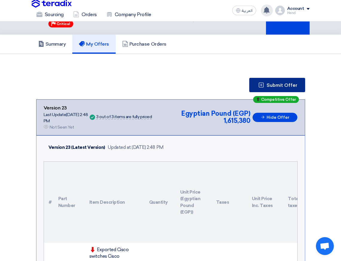
click at [284, 82] on button "Submit Offer" at bounding box center [277, 85] width 56 height 14
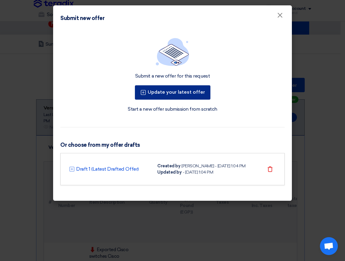
click at [195, 89] on button "Update your latest offer" at bounding box center [173, 92] width 76 height 14
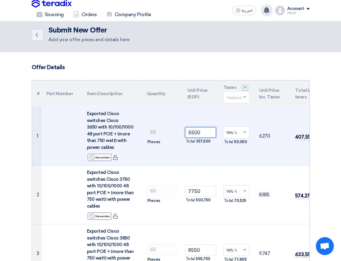
click at [193, 132] on input "5500" at bounding box center [200, 132] width 31 height 11
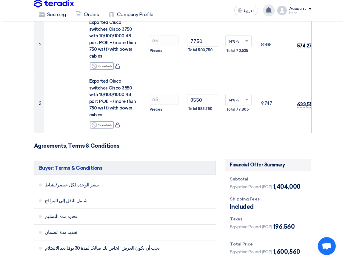
scroll to position [209, 0]
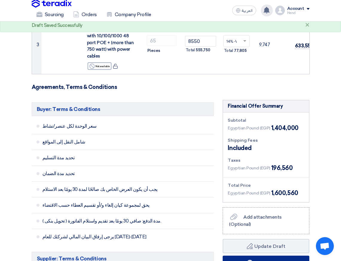
type input "5300"
click at [265, 256] on button "Submit Offer" at bounding box center [265, 263] width 87 height 14
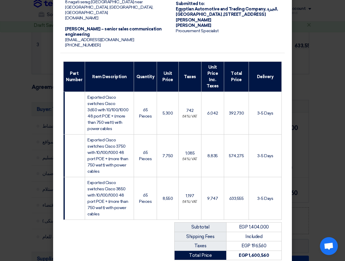
scroll to position [125, 0]
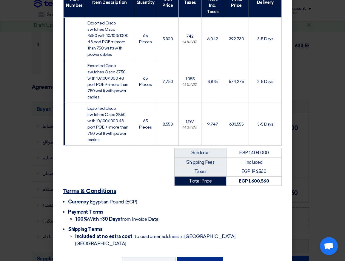
click at [195, 257] on button "Submit Offer" at bounding box center [200, 263] width 46 height 13
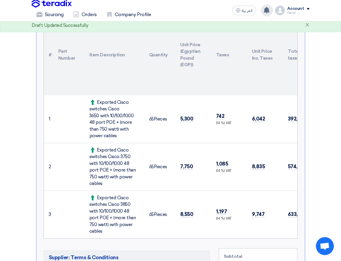
scroll to position [179, 0]
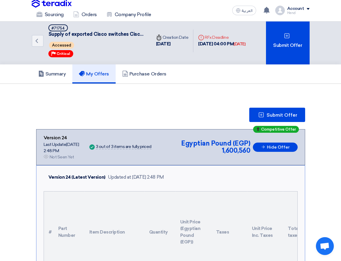
drag, startPoint x: 340, startPoint y: 45, endPoint x: 334, endPoint y: 82, distance: 37.1
drag, startPoint x: 221, startPoint y: 44, endPoint x: 230, endPoint y: 45, distance: 8.7
click at [230, 45] on div "[DATE] 04:00 PM [DATE]" at bounding box center [221, 44] width 47 height 7
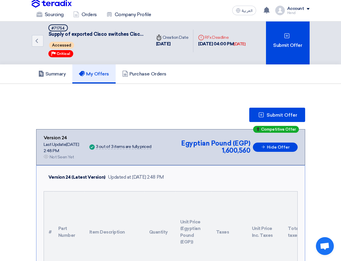
drag, startPoint x: 176, startPoint y: 102, endPoint x: 170, endPoint y: 105, distance: 7.4
drag, startPoint x: 236, startPoint y: 42, endPoint x: 245, endPoint y: 42, distance: 9.6
click at [245, 42] on div "13 Oct, 2025 04:00 PM Today" at bounding box center [221, 44] width 47 height 7
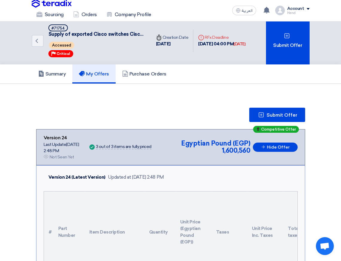
click at [245, 42] on div "[DATE]" at bounding box center [240, 44] width 12 height 6
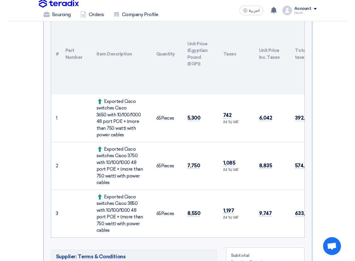
scroll to position [180, 0]
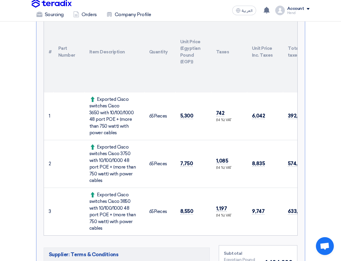
drag, startPoint x: 97, startPoint y: 97, endPoint x: 125, endPoint y: 134, distance: 46.8
click at [125, 134] on div "Exported Cisco switches Cisco 3650 with 10/100/1000 48 port POE + (more than 75…" at bounding box center [114, 116] width 50 height 40
copy div "Exported Cisco switches Cisco 3650 with 10/100/1000 48 port POE + (more than 75…"
click at [110, 140] on td "Exported Cisco switches Cisco 3750 with 10/100/1000 48 port POE + (more than 75…" at bounding box center [115, 164] width 60 height 48
drag, startPoint x: 106, startPoint y: 154, endPoint x: 138, endPoint y: 176, distance: 38.6
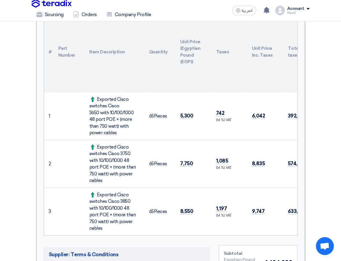
click at [138, 176] on div "Exported Cisco switches Cisco 3750 with 10/100/1000 48 port POE + (more than 75…" at bounding box center [114, 164] width 50 height 40
copy div "Exported Cisco switches Cisco 3750 with 10/100/1000 48 port POE + (more than 75…"
drag, startPoint x: 105, startPoint y: 190, endPoint x: 97, endPoint y: 190, distance: 7.2
click at [105, 192] on div "Exported Cisco switches Cisco 3850 with 10/100/1000 48 port POE + (more than 75…" at bounding box center [114, 212] width 50 height 40
drag, startPoint x: 96, startPoint y: 188, endPoint x: 138, endPoint y: 217, distance: 51.0
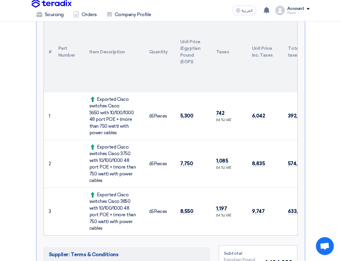
click at [138, 217] on div "Exported Cisco switches Cisco 3850 with 10/100/1000 48 port POE + (more than 75…" at bounding box center [114, 212] width 50 height 40
copy div "Exported Cisco switches Cisco 3850 with 10/100/1000 48 port POE + (more than 75…"
click at [194, 138] on td "5,300" at bounding box center [193, 117] width 36 height 48
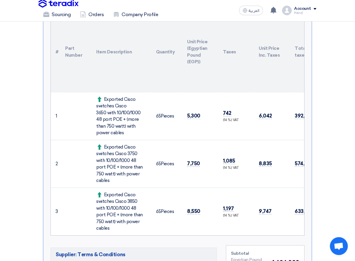
drag, startPoint x: 205, startPoint y: 136, endPoint x: 200, endPoint y: 139, distance: 5.1
click at [218, 136] on td "742 (14 %) VAT" at bounding box center [236, 117] width 36 height 48
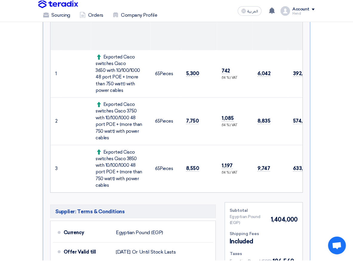
scroll to position [219, 0]
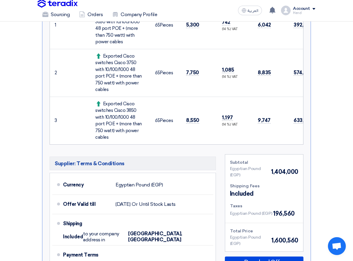
scroll to position [81, 0]
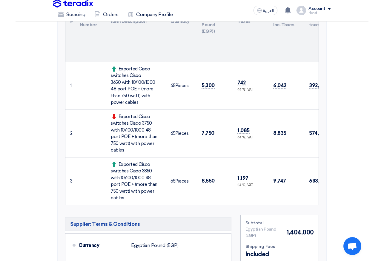
scroll to position [188, 0]
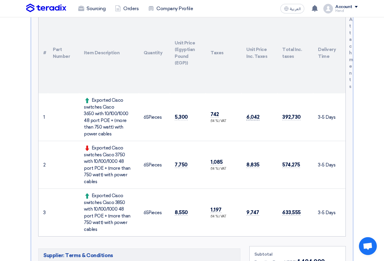
click at [251, 117] on span "6,042" at bounding box center [252, 117] width 13 height 6
click at [226, 139] on td "742 (14 %) VAT" at bounding box center [224, 117] width 36 height 48
drag, startPoint x: 211, startPoint y: 88, endPoint x: 215, endPoint y: 87, distance: 3.7
click at [212, 88] on th "Taxes" at bounding box center [224, 53] width 36 height 81
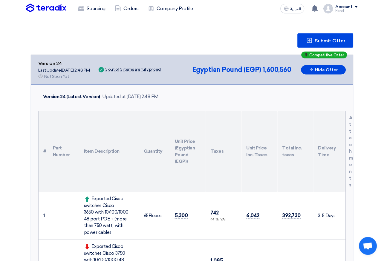
scroll to position [239, 0]
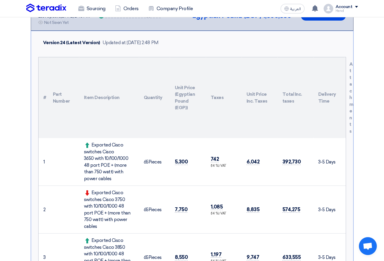
scroll to position [136, 0]
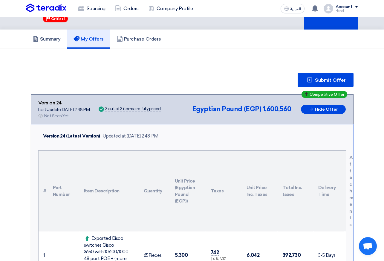
scroll to position [52, 0]
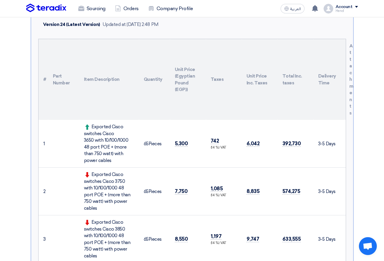
scroll to position [182, 0]
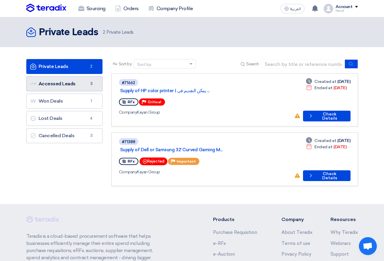
click at [49, 80] on link "Accessed Leads Accessed Leads 3" at bounding box center [64, 83] width 76 height 15
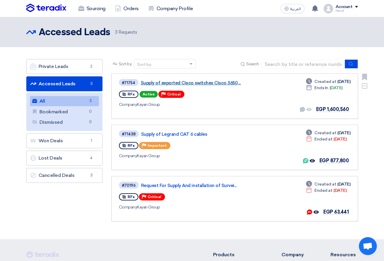
click at [205, 82] on link "Supply of exported Cisco switches Cisco 3650,..." at bounding box center [215, 82] width 149 height 5
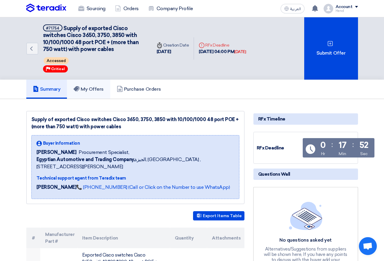
click at [101, 92] on h5 "My Offers" at bounding box center [88, 89] width 30 height 6
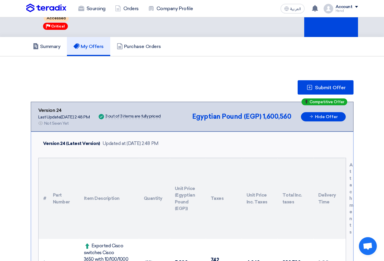
scroll to position [35, 0]
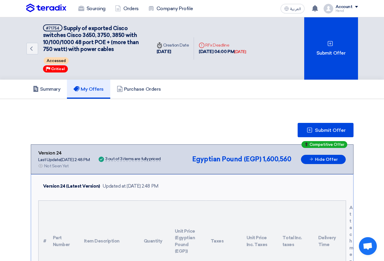
click at [144, 87] on h5 "Purchase Orders" at bounding box center [139, 89] width 44 height 6
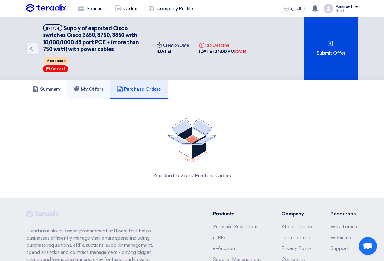
click at [99, 88] on h5 "My Offers" at bounding box center [88, 89] width 30 height 6
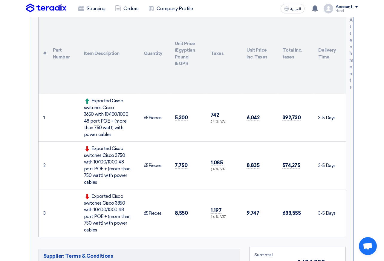
scroll to position [176, 0]
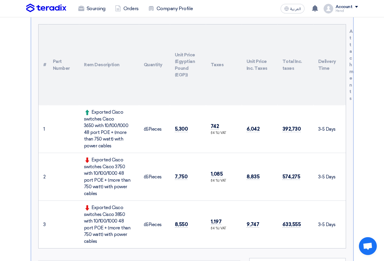
drag, startPoint x: 138, startPoint y: 123, endPoint x: 158, endPoint y: 132, distance: 21.5
click at [158, 132] on tr "1 Exported Cisco switches Cisco 3650 with 10/100/1000 48 port POE + (more than …" at bounding box center [192, 129] width 307 height 48
click at [71, 129] on td at bounding box center [63, 129] width 31 height 48
drag, startPoint x: 98, startPoint y: 112, endPoint x: 130, endPoint y: 134, distance: 38.8
click at [130, 134] on div "Exported Cisco switches Cisco 3650 with 10/100/1000 48 port POE + (more than 75…" at bounding box center [109, 129] width 50 height 40
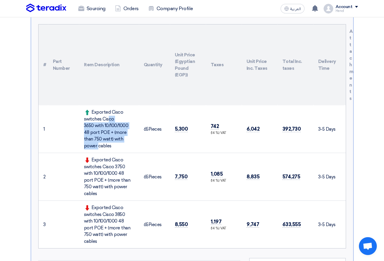
click at [115, 133] on div "Exported Cisco switches Cisco 3650 with 10/100/1000 48 port POE + (more than 75…" at bounding box center [109, 129] width 50 height 40
drag, startPoint x: 124, startPoint y: 141, endPoint x: 96, endPoint y: 112, distance: 40.6
click at [96, 112] on div "Exported Cisco switches Cisco 3650 with 10/100/1000 48 port POE + (more than 75…" at bounding box center [109, 129] width 50 height 40
click at [95, 110] on div "Exported Cisco switches Cisco 3650 with 10/100/1000 48 port POE + (more than 75…" at bounding box center [109, 129] width 50 height 40
drag, startPoint x: 92, startPoint y: 113, endPoint x: 102, endPoint y: 152, distance: 40.9
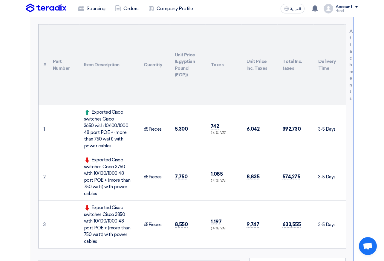
click at [102, 152] on td "Exported Cisco switches Cisco 3650 with 10/100/1000 48 port POE + (more than 75…" at bounding box center [109, 129] width 60 height 48
click at [101, 151] on td "Exported Cisco switches Cisco 3650 with 10/100/1000 48 port POE + (more than 75…" at bounding box center [109, 129] width 60 height 48
click at [99, 150] on td "Exported Cisco switches Cisco 3650 with 10/100/1000 48 port POE + (more than 75…" at bounding box center [109, 129] width 60 height 48
drag, startPoint x: 96, startPoint y: 148, endPoint x: 91, endPoint y: 110, distance: 38.3
click at [91, 110] on div "Exported Cisco switches Cisco 3650 with 10/100/1000 48 port POE + (more than 75…" at bounding box center [109, 129] width 50 height 40
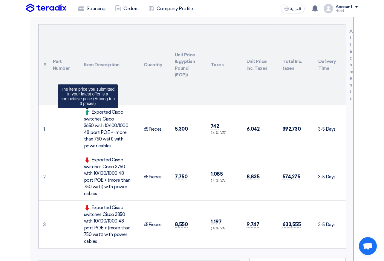
click at [90, 112] on span at bounding box center [88, 112] width 8 height 5
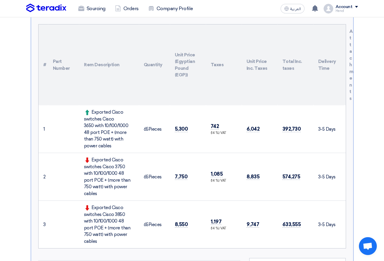
drag, startPoint x: 92, startPoint y: 110, endPoint x: 103, endPoint y: 149, distance: 40.6
click at [103, 149] on div "Exported Cisco switches Cisco 3650 with 10/100/1000 48 port POE + (more than 75…" at bounding box center [109, 129] width 50 height 40
click at [99, 150] on td "Exported Cisco switches Cisco 3650 with 10/100/1000 48 port POE + (more than 75…" at bounding box center [109, 129] width 60 height 48
click at [97, 147] on div "Exported Cisco switches Cisco 3650 with 10/100/1000 48 port POE + (more than 75…" at bounding box center [109, 129] width 50 height 40
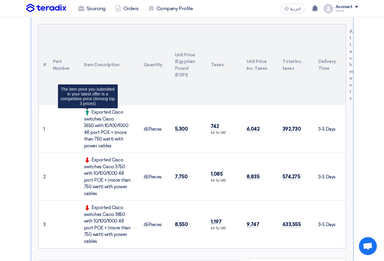
drag, startPoint x: 100, startPoint y: 145, endPoint x: 91, endPoint y: 112, distance: 34.0
click at [91, 112] on div "Exported Cisco switches Cisco 3650 with 10/100/1000 48 port POE + (more than 75…" at bounding box center [109, 129] width 50 height 40
click at [91, 112] on span at bounding box center [88, 112] width 8 height 5
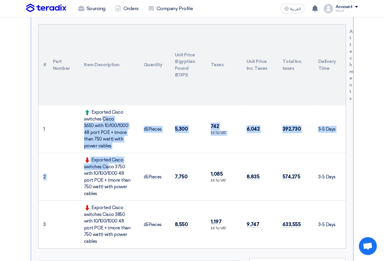
drag, startPoint x: 91, startPoint y: 111, endPoint x: 97, endPoint y: 154, distance: 43.2
click at [97, 154] on tbody "1 Exported Cisco switches Cisco 3650 with 10/100/1000 48 port POE + (more than …" at bounding box center [192, 176] width 307 height 143
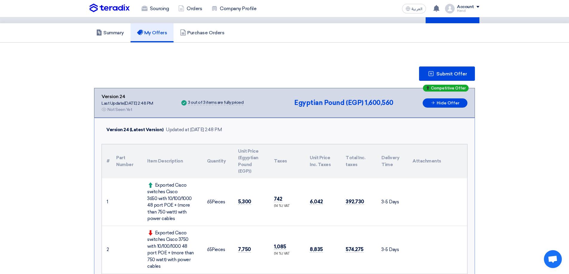
scroll to position [68, 0]
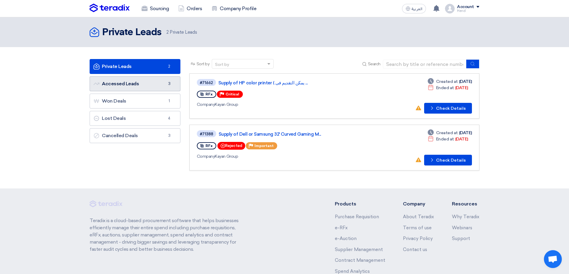
click at [165, 86] on link "Accessed Leads Accessed Leads 3" at bounding box center [135, 83] width 91 height 15
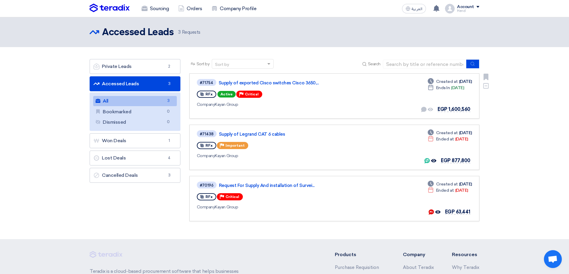
click at [238, 80] on div "#71754 Supply of exported Cisco switches Cisco 3650,..." at bounding box center [283, 83] width 172 height 8
click at [238, 82] on link "Supply of exported Cisco switches Cisco 3650,..." at bounding box center [293, 82] width 149 height 5
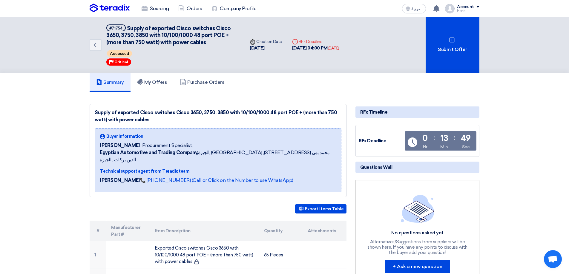
click at [196, 146] on div "Fady Mahmoud Procurement Specialist," at bounding box center [218, 145] width 237 height 7
drag, startPoint x: 173, startPoint y: 142, endPoint x: 182, endPoint y: 147, distance: 10.4
click at [182, 147] on span "Procurement Specialist," at bounding box center [167, 145] width 50 height 7
click at [182, 146] on span "Procurement Specialist," at bounding box center [167, 145] width 50 height 7
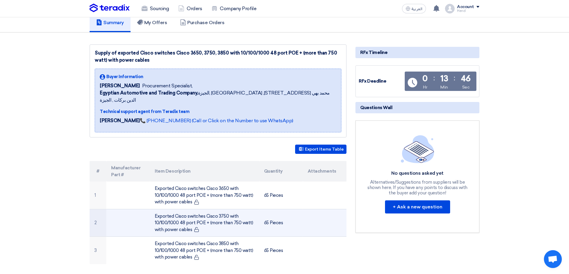
scroll to position [119, 0]
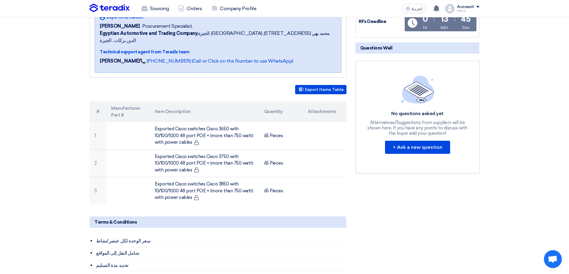
click at [567, 96] on section "Supply of exported Cisco switches Cisco 3650, 3750, 3850 with 10/100/1000 48 po…" at bounding box center [284, 213] width 569 height 480
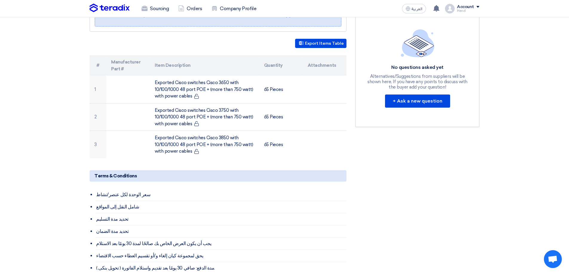
scroll to position [159, 0]
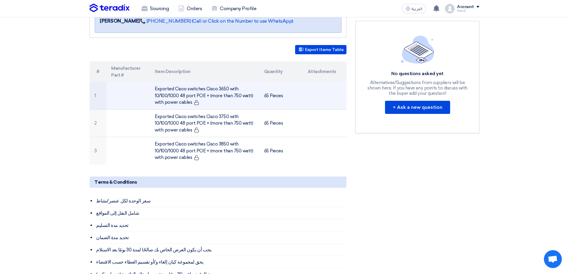
click at [244, 101] on td "Exported Cisco switches Cisco 3650 with 10/100/1000 48 port POE + (more than 75…" at bounding box center [204, 95] width 109 height 27
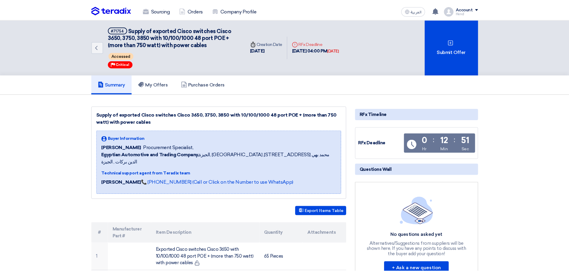
scroll to position [159, 0]
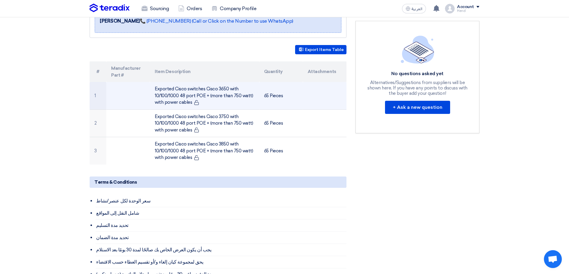
drag, startPoint x: 216, startPoint y: 84, endPoint x: 213, endPoint y: 102, distance: 18.7
click at [213, 102] on td "Exported Cisco switches Cisco 3650 with 10/100/1000 48 port POE + (more than 75…" at bounding box center [204, 95] width 109 height 27
drag, startPoint x: 233, startPoint y: 90, endPoint x: 228, endPoint y: 92, distance: 5.1
click at [233, 90] on td "Exported Cisco switches Cisco 3650 with 10/100/1000 48 port POE + (more than 75…" at bounding box center [204, 95] width 109 height 27
click at [188, 96] on td "Exported Cisco switches Cisco 3650 with 10/100/1000 48 port POE + (more than 75…" at bounding box center [204, 95] width 109 height 27
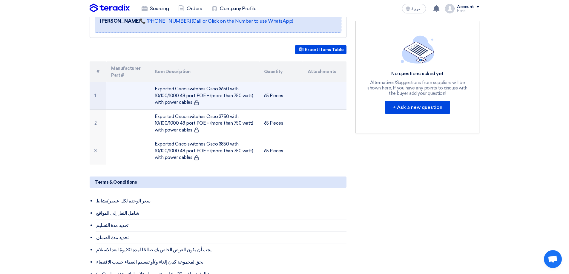
drag, startPoint x: 191, startPoint y: 94, endPoint x: 154, endPoint y: 81, distance: 39.8
click at [154, 82] on td "Exported Cisco switches Cisco 3650 with 10/100/1000 48 port POE + (more than 75…" at bounding box center [204, 95] width 109 height 27
drag, startPoint x: 191, startPoint y: 93, endPoint x: 150, endPoint y: 82, distance: 43.0
click at [150, 82] on td "Exported Cisco switches Cisco 3650 with 10/100/1000 48 port POE + (more than 75…" at bounding box center [204, 95] width 109 height 27
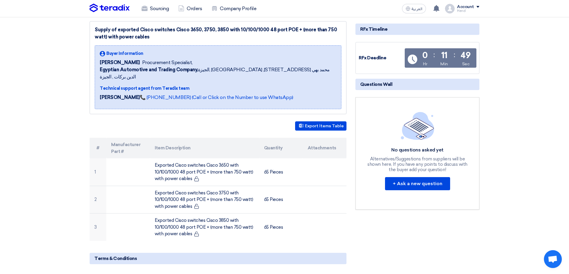
scroll to position [40, 0]
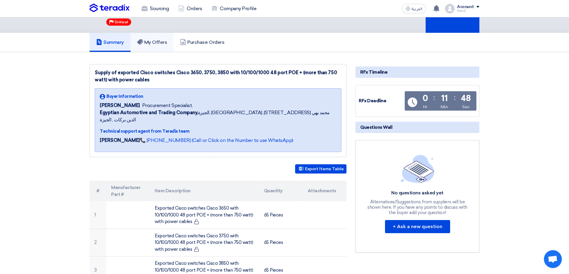
click at [159, 41] on h5 "My Offers" at bounding box center [152, 42] width 30 height 6
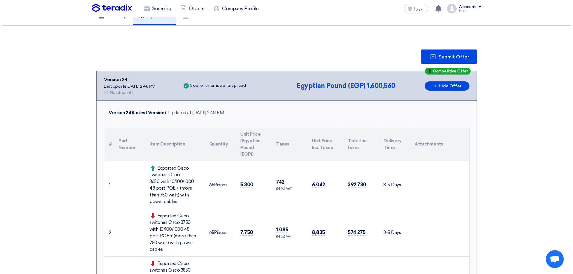
scroll to position [19, 0]
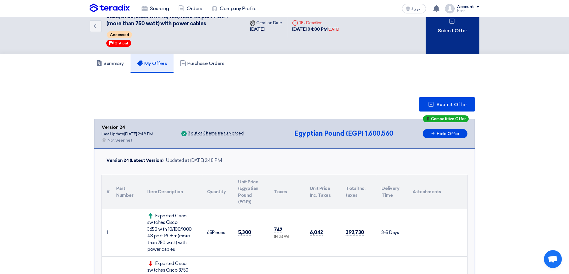
click at [464, 44] on div "Submit Offer" at bounding box center [453, 27] width 54 height 56
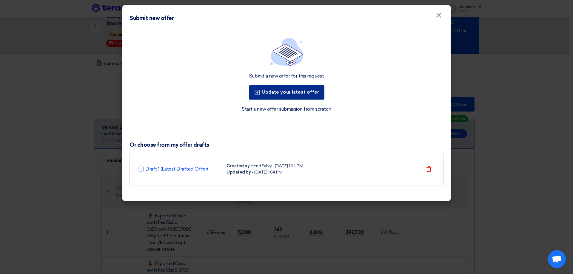
click at [314, 89] on button "Update your latest offer" at bounding box center [287, 92] width 76 height 14
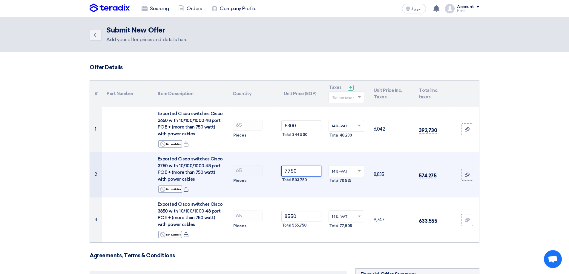
drag, startPoint x: 302, startPoint y: 171, endPoint x: 286, endPoint y: 173, distance: 15.7
click at [286, 173] on input "7750" at bounding box center [301, 171] width 40 height 11
click at [288, 169] on input "7750" at bounding box center [301, 171] width 40 height 11
click at [289, 171] on input "7750" at bounding box center [301, 171] width 40 height 11
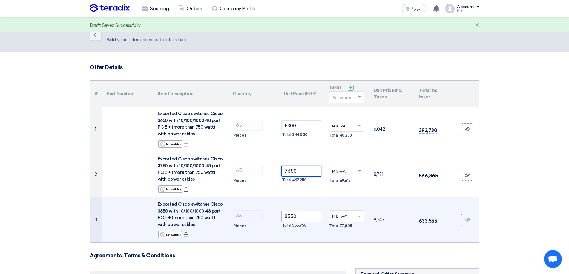
type input "7650"
click at [290, 216] on input "8550" at bounding box center [301, 216] width 40 height 11
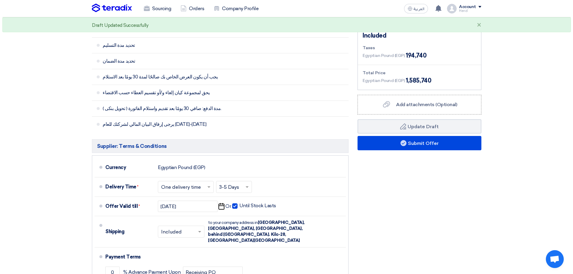
scroll to position [299, 0]
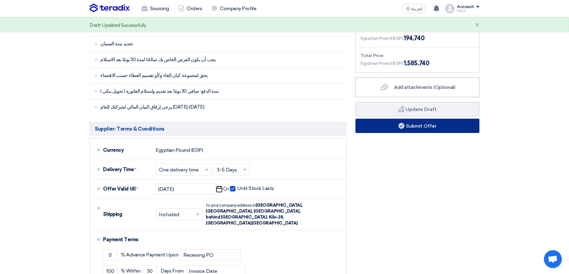
type input "8450"
click at [432, 126] on button "Submit Offer" at bounding box center [417, 126] width 124 height 14
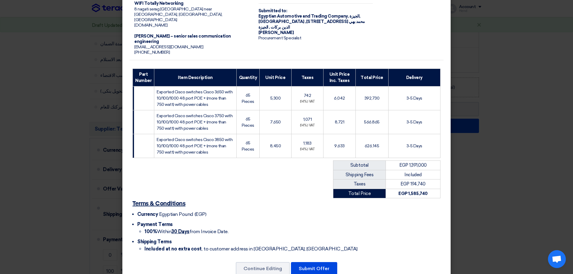
scroll to position [43, 0]
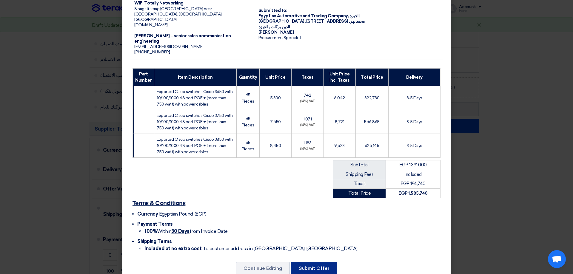
click at [331, 262] on button "Submit Offer" at bounding box center [314, 268] width 46 height 13
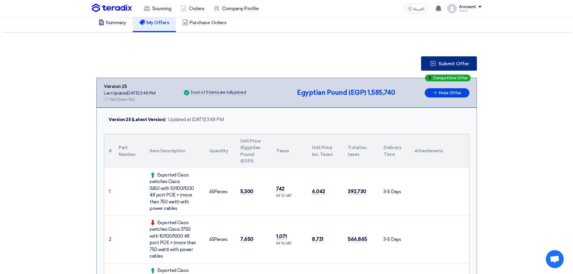
scroll to position [30, 0]
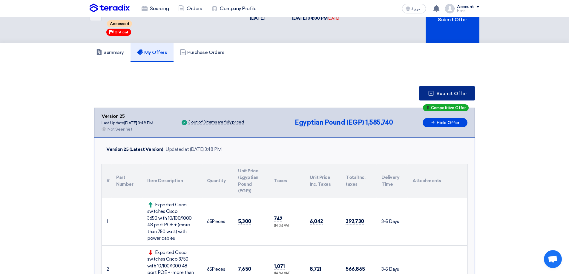
click at [464, 91] on span "Submit Offer" at bounding box center [451, 93] width 31 height 5
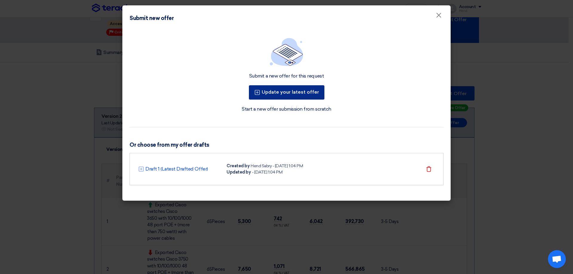
click at [295, 97] on button "Update your latest offer" at bounding box center [287, 92] width 76 height 14
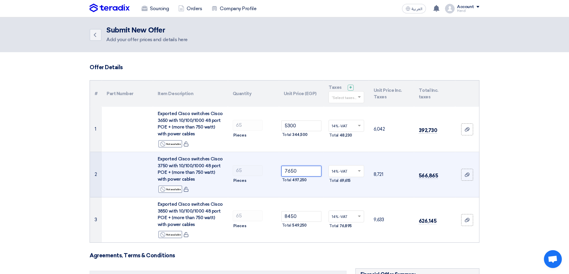
click at [289, 171] on input "7650" at bounding box center [301, 171] width 40 height 11
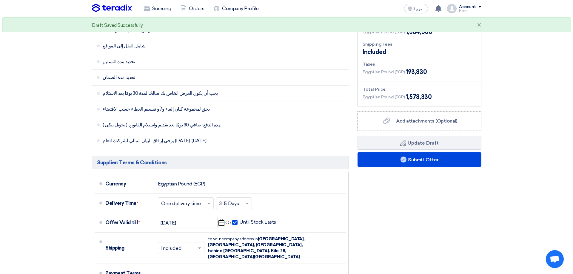
scroll to position [269, 0]
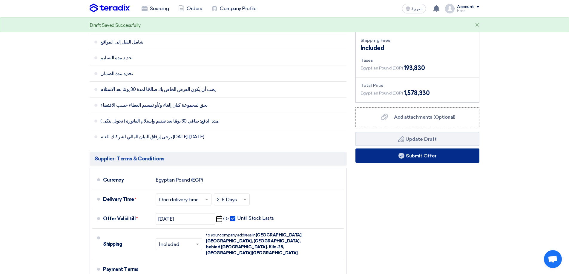
type input "7550"
click at [435, 159] on button "Submit Offer" at bounding box center [417, 156] width 124 height 14
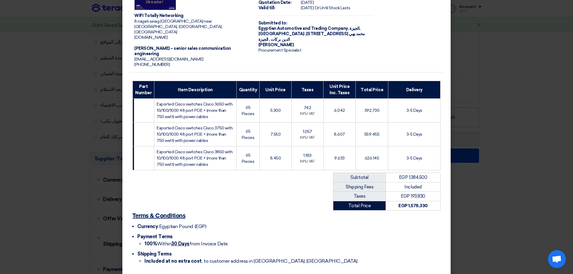
scroll to position [43, 0]
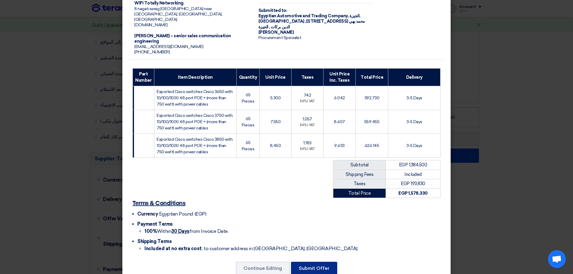
click at [321, 262] on button "Submit Offer" at bounding box center [314, 268] width 46 height 13
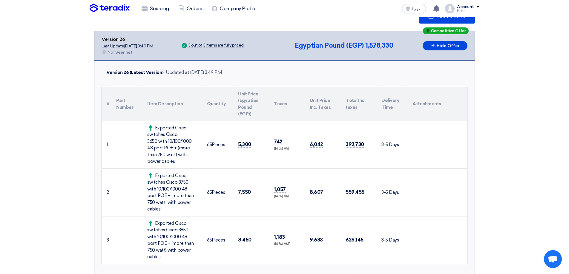
scroll to position [116, 0]
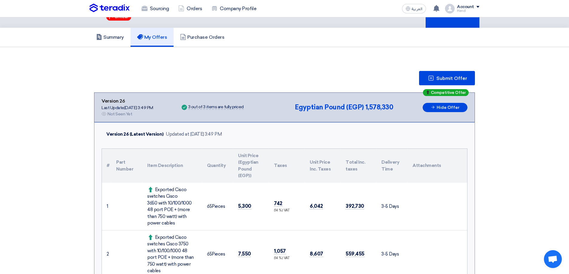
scroll to position [165, 0]
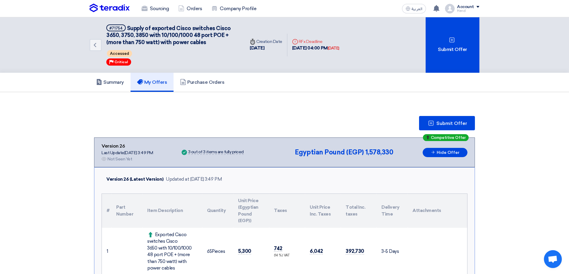
scroll to position [119, 0]
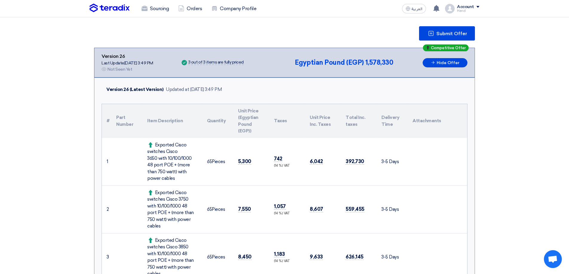
scroll to position [60, 0]
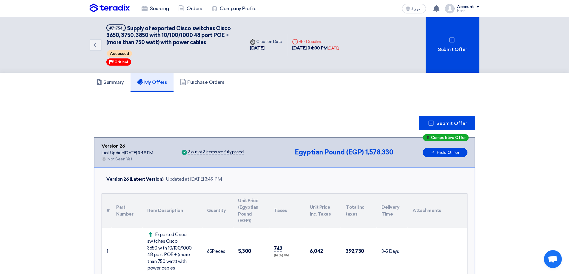
drag, startPoint x: 273, startPoint y: 112, endPoint x: 252, endPoint y: 113, distance: 20.6
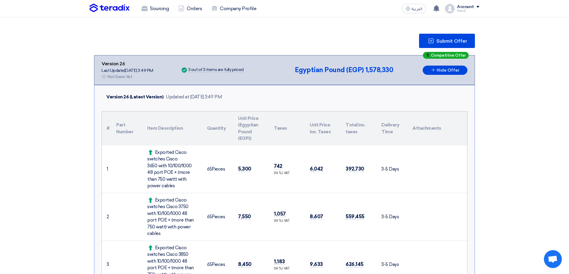
scroll to position [70, 0]
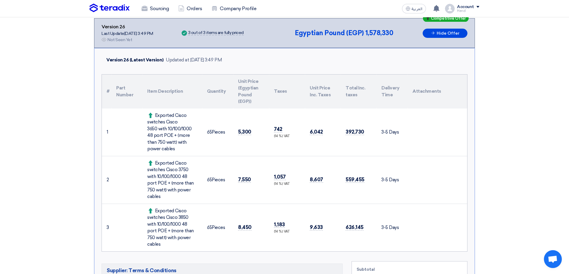
scroll to position [179, 0]
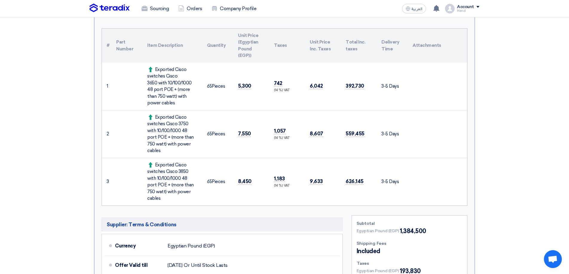
scroll to position [165, 0]
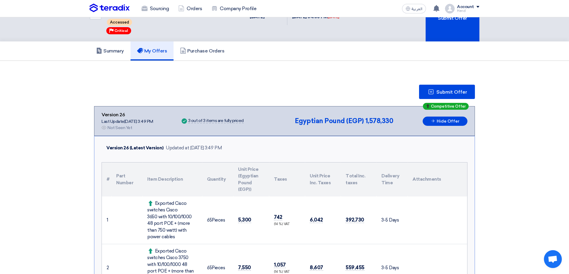
scroll to position [30, 0]
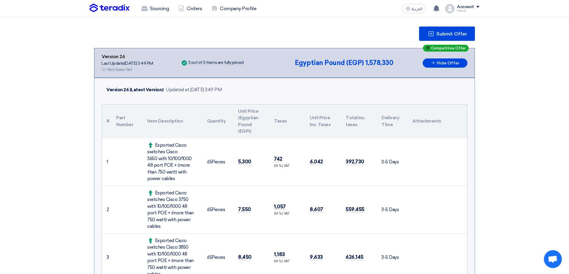
scroll to position [39, 0]
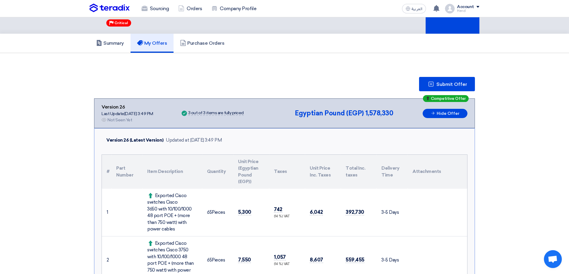
drag, startPoint x: 569, startPoint y: 56, endPoint x: 570, endPoint y: 4, distance: 51.7
click at [114, 44] on h5 "Summary" at bounding box center [110, 43] width 28 height 6
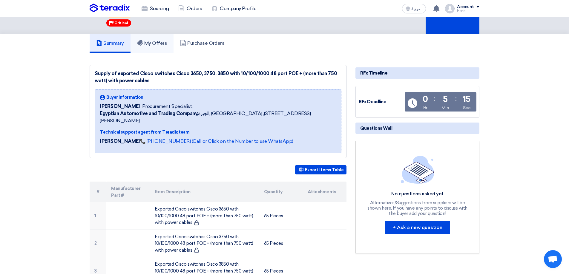
click at [160, 44] on h5 "My Offers" at bounding box center [152, 43] width 30 height 6
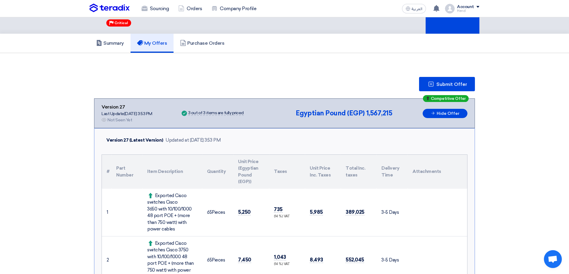
click at [283, 179] on th "Taxes" at bounding box center [287, 172] width 36 height 34
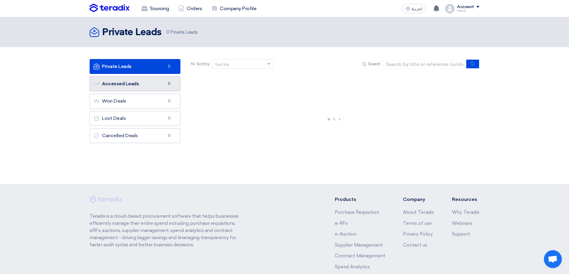
click at [156, 83] on link "Accessed Leads Accessed Leads 0" at bounding box center [135, 83] width 91 height 15
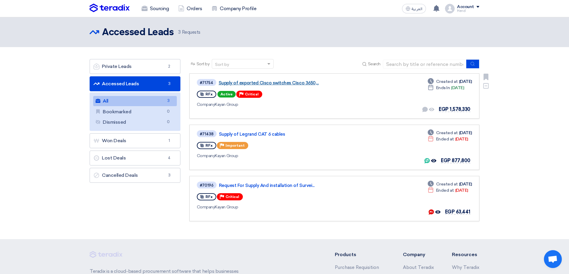
click at [248, 84] on link "Supply of exported Cisco switches Cisco 3650,..." at bounding box center [293, 82] width 149 height 5
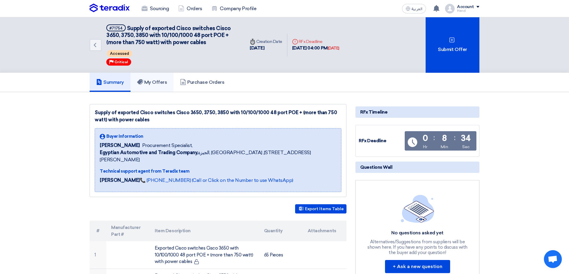
click at [156, 73] on link "My Offers" at bounding box center [151, 82] width 43 height 19
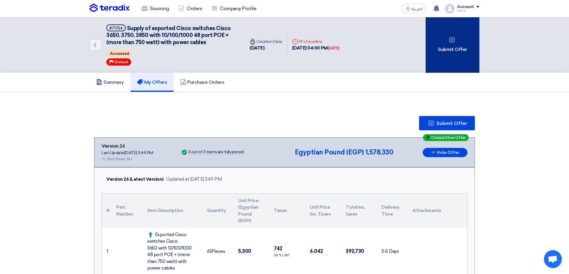
click at [458, 36] on div "Submit Offer" at bounding box center [453, 45] width 54 height 56
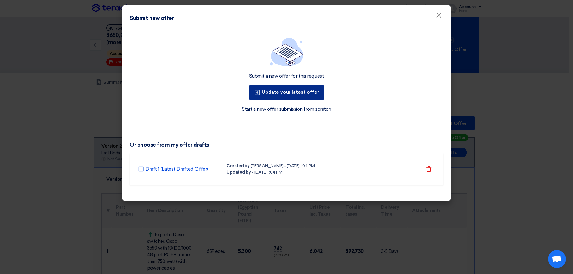
click at [298, 94] on button "Update your latest offer" at bounding box center [287, 92] width 76 height 14
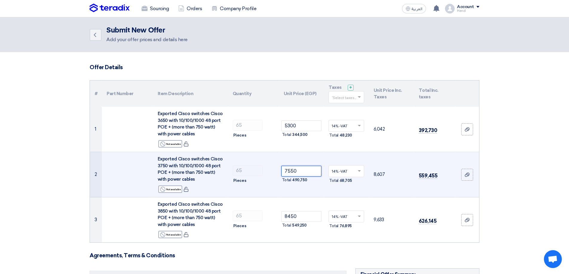
drag, startPoint x: 290, startPoint y: 172, endPoint x: 293, endPoint y: 170, distance: 4.0
click at [293, 170] on input "7550" at bounding box center [301, 171] width 40 height 11
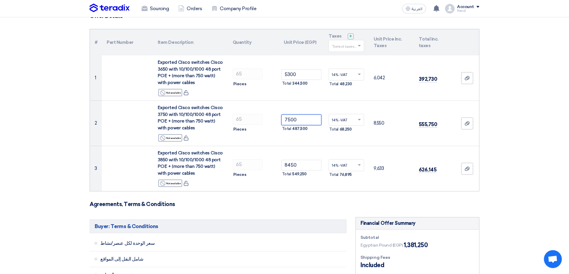
scroll to position [90, 0]
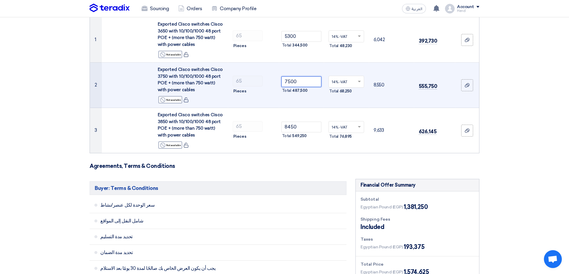
drag, startPoint x: 302, startPoint y: 82, endPoint x: 288, endPoint y: 83, distance: 14.4
click at [288, 83] on input "7500" at bounding box center [301, 81] width 40 height 11
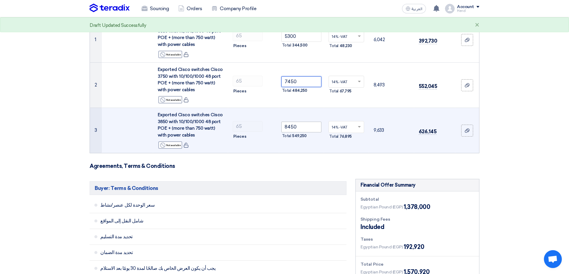
type input "7450"
click at [290, 125] on input "8450" at bounding box center [301, 127] width 40 height 11
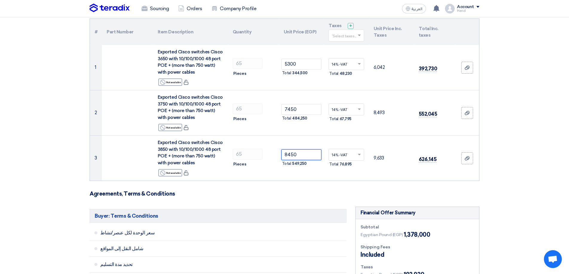
scroll to position [48, 0]
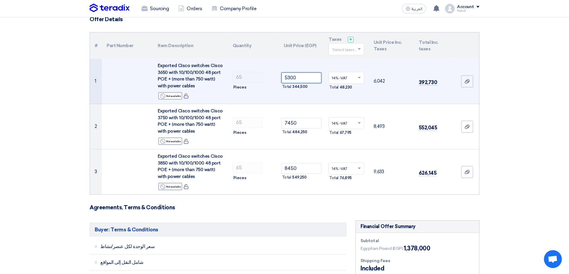
drag, startPoint x: 287, startPoint y: 77, endPoint x: 292, endPoint y: 77, distance: 4.8
click at [292, 77] on input "5300" at bounding box center [301, 78] width 40 height 11
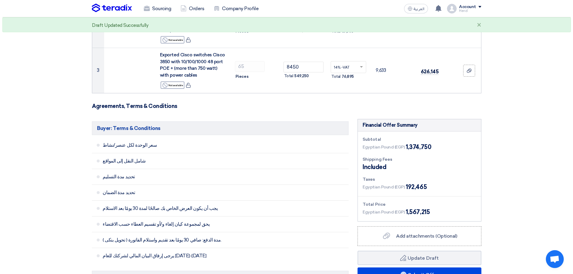
scroll to position [165, 0]
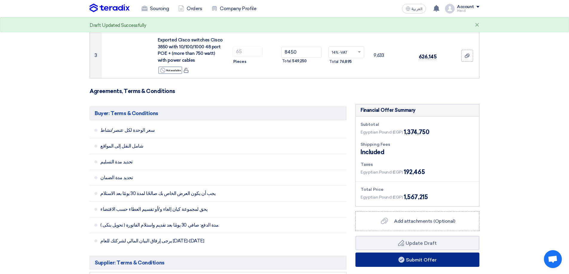
type input "5250"
click at [428, 260] on button "Submit Offer" at bounding box center [417, 260] width 124 height 14
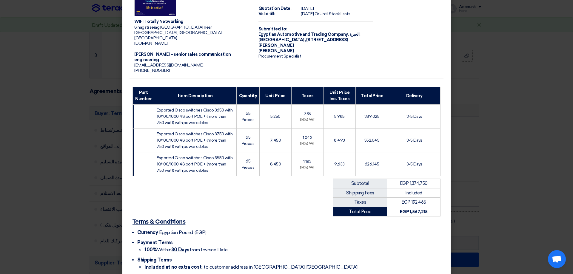
scroll to position [43, 0]
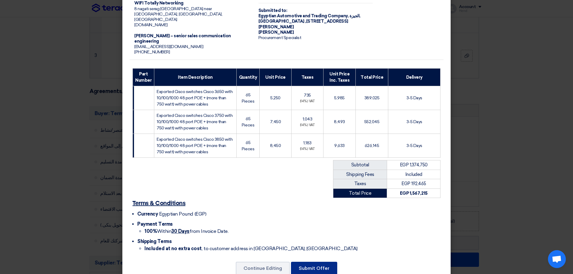
click at [308, 262] on button "Submit Offer" at bounding box center [314, 268] width 46 height 13
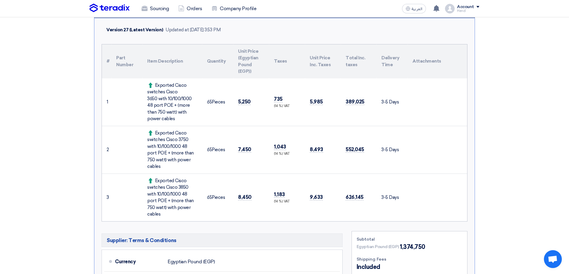
scroll to position [149, 0]
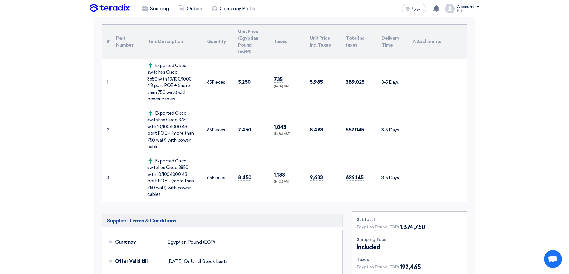
scroll to position [134, 0]
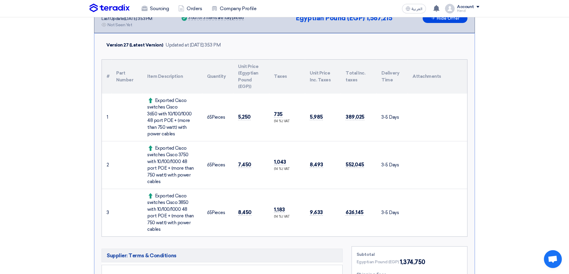
click at [255, 98] on td "5,250" at bounding box center [251, 118] width 36 height 48
drag, startPoint x: 214, startPoint y: 116, endPoint x: 266, endPoint y: 124, distance: 52.3
click at [266, 124] on tr "1 Exported Cisco switches Cisco 3650 with 10/100/1000 48 port POE + (more than …" at bounding box center [284, 118] width 365 height 48
click at [249, 117] on span "5,250" at bounding box center [244, 117] width 13 height 6
drag, startPoint x: 250, startPoint y: 117, endPoint x: 168, endPoint y: 106, distance: 82.3
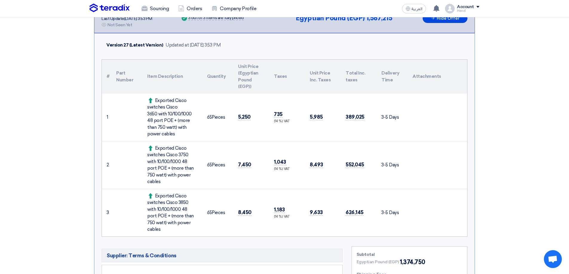
click at [178, 112] on tr "1 Exported Cisco switches Cisco 3650 with 10/100/1000 48 port POE + (more than …" at bounding box center [284, 118] width 365 height 48
click at [161, 99] on div "Exported Cisco switches Cisco 3650 with 10/100/1000 48 port POE + (more than 75…" at bounding box center [172, 117] width 50 height 40
drag, startPoint x: 156, startPoint y: 99, endPoint x: 159, endPoint y: 134, distance: 35.4
click at [188, 133] on div "Exported Cisco switches Cisco 3650 with 10/100/1000 48 port POE + (more than 75…" at bounding box center [172, 117] width 50 height 40
click at [159, 134] on div "Exported Cisco switches Cisco 3650 with 10/100/1000 48 port POE + (more than 75…" at bounding box center [172, 117] width 50 height 40
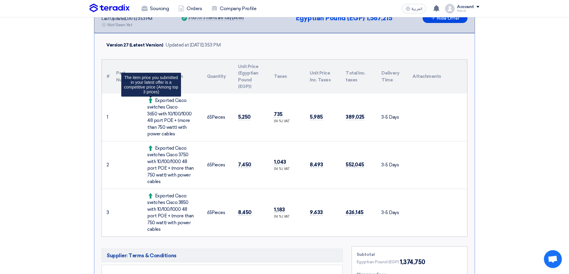
drag, startPoint x: 161, startPoint y: 137, endPoint x: 153, endPoint y: 99, distance: 38.3
click at [153, 99] on div "Exported Cisco switches Cisco 3650 with 10/100/1000 48 port POE + (more than 75…" at bounding box center [172, 117] width 50 height 40
click at [154, 101] on span at bounding box center [151, 100] width 8 height 5
click at [154, 100] on span at bounding box center [151, 100] width 8 height 5
click at [155, 101] on div "Exported Cisco switches Cisco 3650 with 10/100/1000 48 port POE + (more than 75…" at bounding box center [172, 117] width 50 height 40
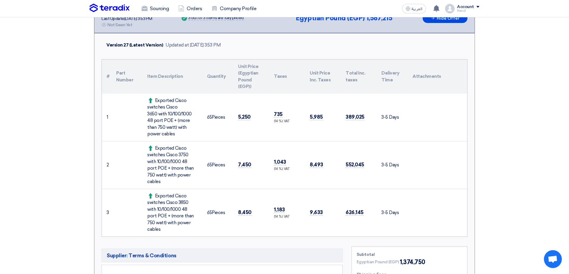
drag, startPoint x: 154, startPoint y: 99, endPoint x: 170, endPoint y: 133, distance: 37.7
click at [170, 133] on div "Exported Cisco switches Cisco 3650 with 10/100/1000 48 port POE + (more than 75…" at bounding box center [172, 117] width 50 height 40
click at [159, 134] on div "Exported Cisco switches Cisco 3650 with 10/100/1000 48 port POE + (more than 75…" at bounding box center [172, 117] width 50 height 40
drag, startPoint x: 161, startPoint y: 135, endPoint x: 153, endPoint y: 100, distance: 35.9
click at [153, 100] on div "Exported Cisco switches Cisco 3650 with 10/100/1000 48 port POE + (more than 75…" at bounding box center [172, 117] width 50 height 40
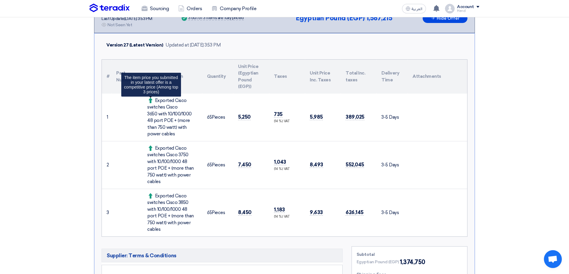
click at [153, 99] on span at bounding box center [151, 100] width 8 height 5
drag, startPoint x: 156, startPoint y: 98, endPoint x: 168, endPoint y: 134, distance: 37.9
click at [168, 134] on div "Exported Cisco switches Cisco 3650 with 10/100/1000 48 port POE + (more than 75…" at bounding box center [172, 117] width 50 height 40
click at [165, 135] on div "Exported Cisco switches Cisco 3650 with 10/100/1000 48 port POE + (more than 75…" at bounding box center [172, 117] width 50 height 40
drag, startPoint x: 161, startPoint y: 135, endPoint x: 156, endPoint y: 100, distance: 35.6
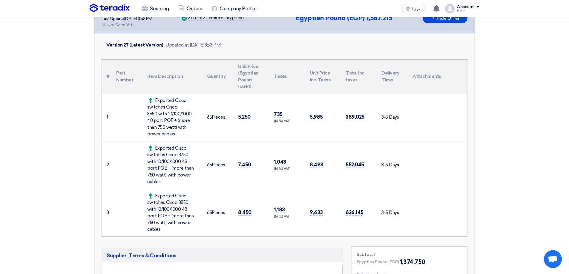
click at [156, 100] on div "Exported Cisco switches Cisco 3650 with 10/100/1000 48 port POE + (more than 75…" at bounding box center [172, 117] width 50 height 40
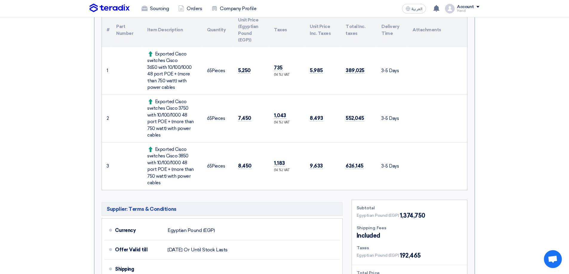
scroll to position [137, 0]
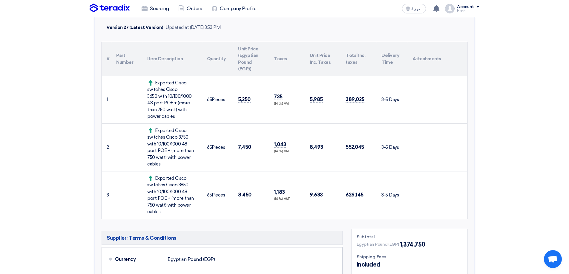
scroll to position [137, 0]
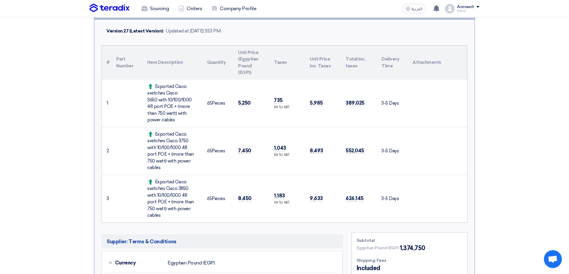
scroll to position [116, 0]
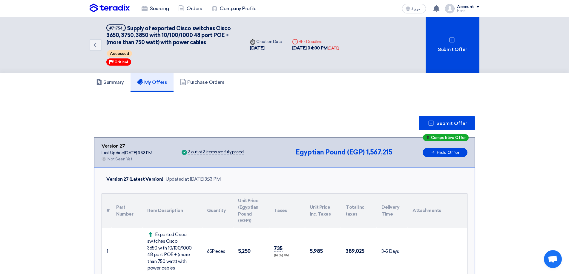
scroll to position [149, 0]
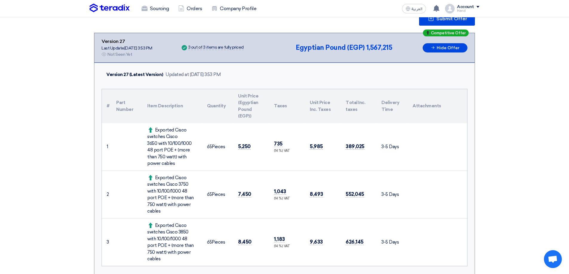
scroll to position [179, 0]
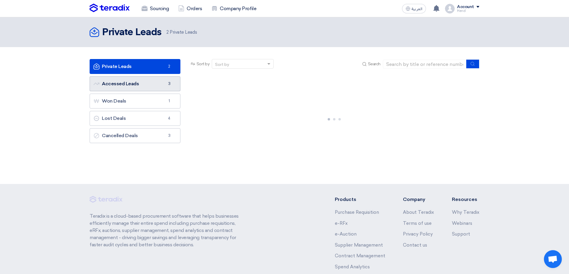
click at [152, 83] on link "Accessed Leads Accessed Leads 3" at bounding box center [135, 83] width 91 height 15
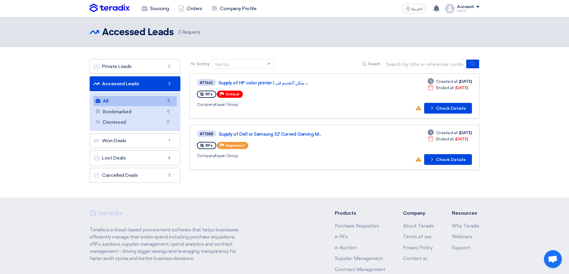
click at [157, 84] on link "Accessed Leads Accessed Leads 3" at bounding box center [135, 83] width 91 height 15
click at [158, 102] on link "All All 3" at bounding box center [135, 101] width 84 height 10
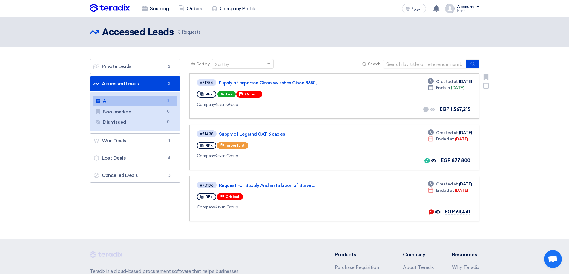
click at [243, 80] on div "#71754 Supply of exported Cisco switches Cisco 3650,..." at bounding box center [283, 83] width 172 height 8
click at [242, 82] on link "Supply of exported Cisco switches Cisco 3650,..." at bounding box center [293, 82] width 149 height 5
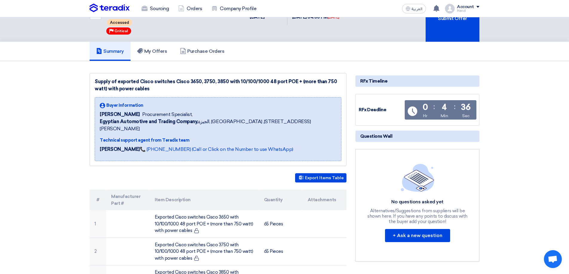
scroll to position [30, 0]
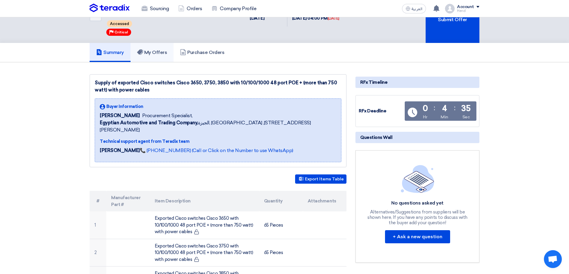
click at [161, 56] on link "My Offers" at bounding box center [151, 52] width 43 height 19
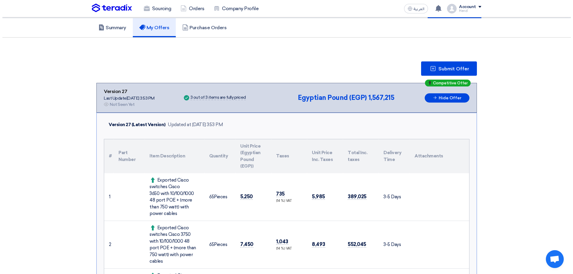
scroll to position [44, 0]
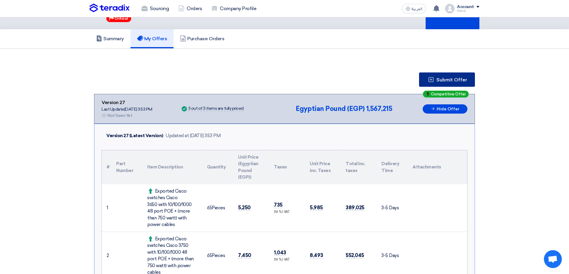
click at [459, 82] on span "Submit Offer" at bounding box center [451, 80] width 31 height 5
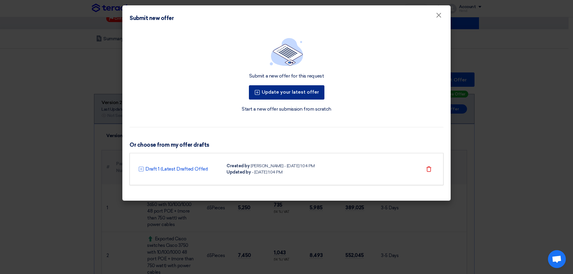
click at [298, 92] on button "Update your latest offer" at bounding box center [287, 92] width 76 height 14
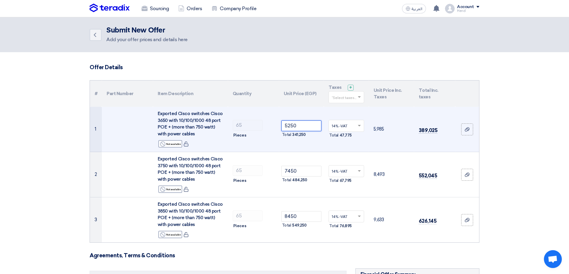
drag, startPoint x: 288, startPoint y: 125, endPoint x: 297, endPoint y: 127, distance: 9.6
click at [297, 127] on input "5250" at bounding box center [301, 126] width 40 height 11
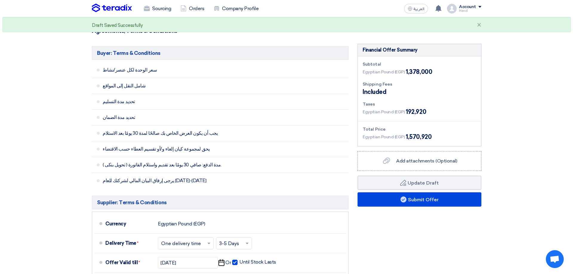
scroll to position [239, 0]
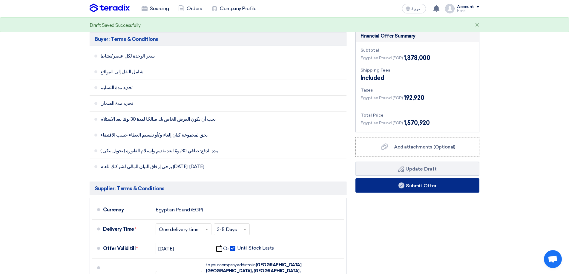
type input "5300"
click at [436, 186] on button "Submit Offer" at bounding box center [417, 186] width 124 height 14
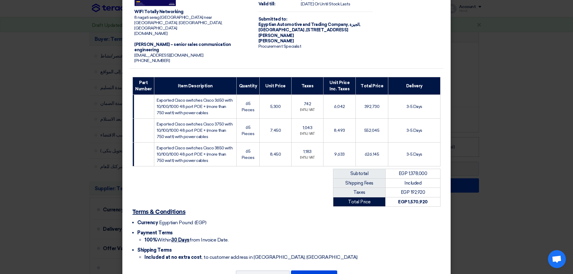
scroll to position [43, 0]
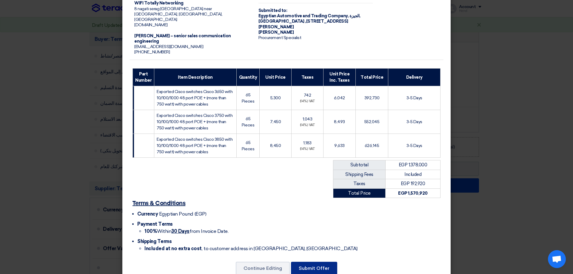
click at [328, 262] on button "Submit Offer" at bounding box center [314, 268] width 46 height 13
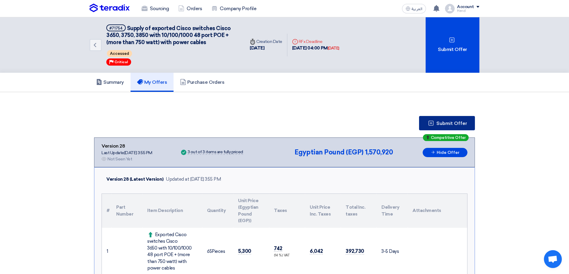
click at [458, 128] on button "Submit Offer" at bounding box center [447, 123] width 56 height 14
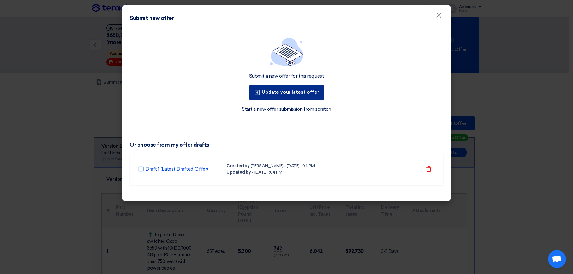
click at [307, 95] on button "Update your latest offer" at bounding box center [287, 92] width 76 height 14
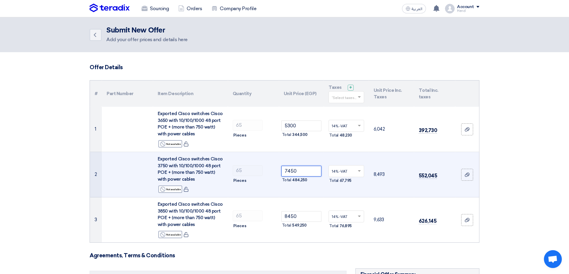
drag, startPoint x: 287, startPoint y: 170, endPoint x: 296, endPoint y: 169, distance: 9.0
click at [296, 169] on input "7450" at bounding box center [301, 171] width 40 height 11
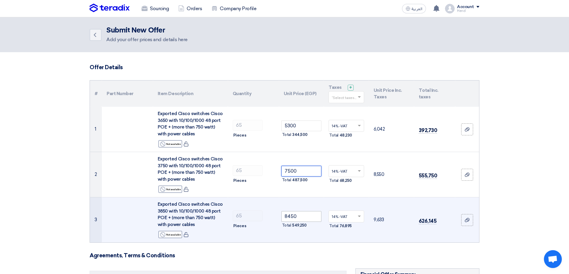
type input "7500"
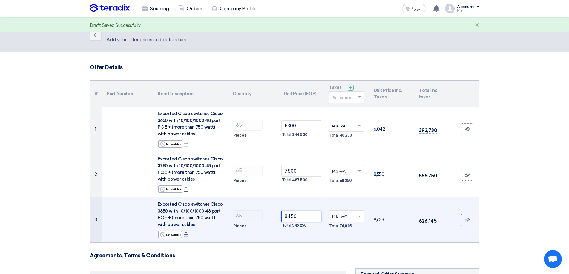
drag, startPoint x: 288, startPoint y: 216, endPoint x: 306, endPoint y: 216, distance: 18.2
click at [306, 216] on input "8450" at bounding box center [301, 216] width 40 height 11
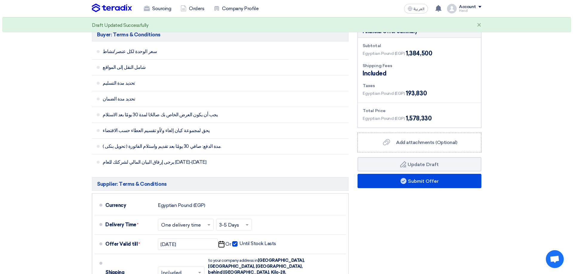
scroll to position [269, 0]
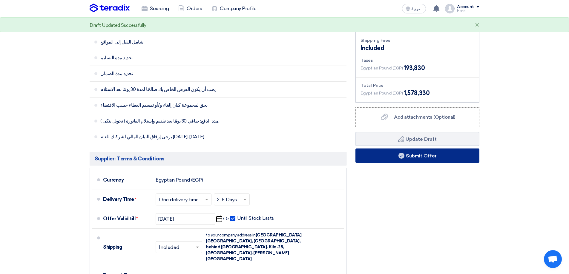
type input "8500"
click at [424, 157] on button "Submit Offer" at bounding box center [417, 156] width 124 height 14
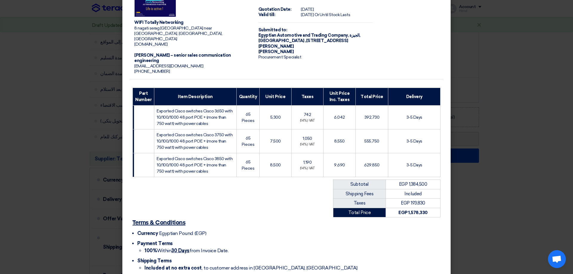
scroll to position [43, 0]
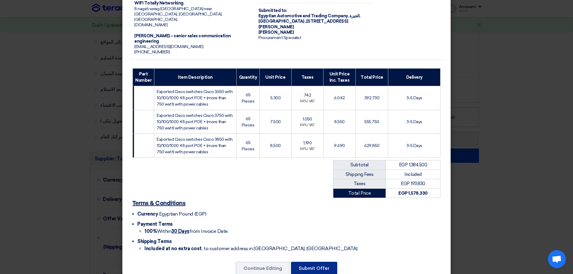
click at [306, 262] on button "Submit Offer" at bounding box center [314, 268] width 46 height 13
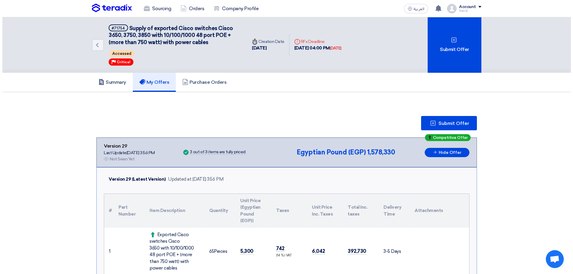
scroll to position [90, 0]
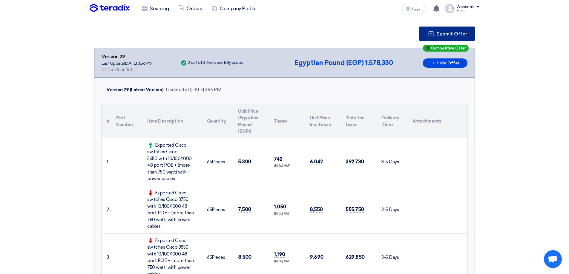
click at [455, 28] on button "Submit Offer" at bounding box center [447, 34] width 56 height 14
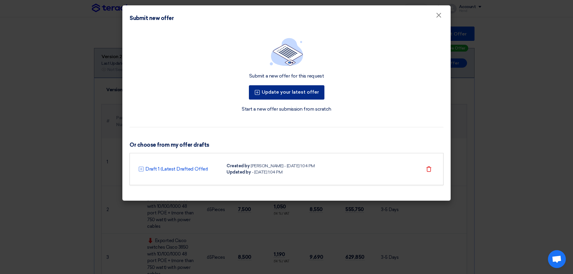
click at [280, 87] on button "Update your latest offer" at bounding box center [287, 92] width 76 height 14
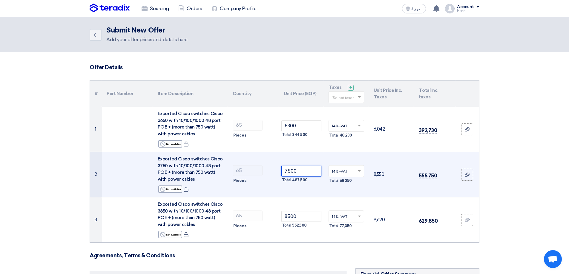
drag, startPoint x: 288, startPoint y: 168, endPoint x: 293, endPoint y: 168, distance: 5.1
click at [293, 168] on input "7500" at bounding box center [301, 171] width 40 height 11
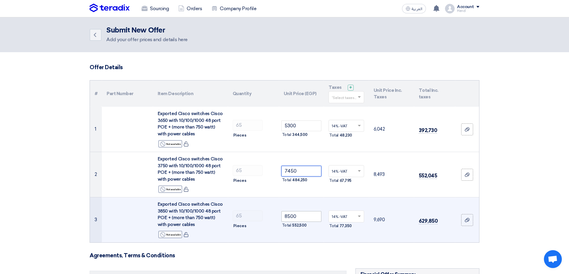
type input "7450"
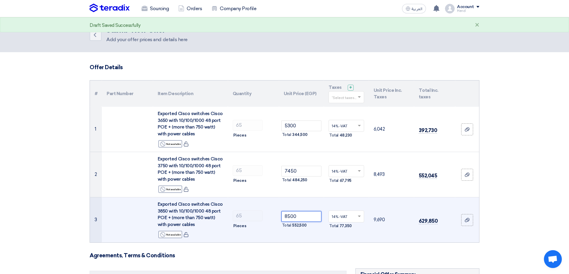
drag, startPoint x: 288, startPoint y: 214, endPoint x: 293, endPoint y: 214, distance: 5.1
click at [293, 214] on input "8500" at bounding box center [301, 216] width 40 height 11
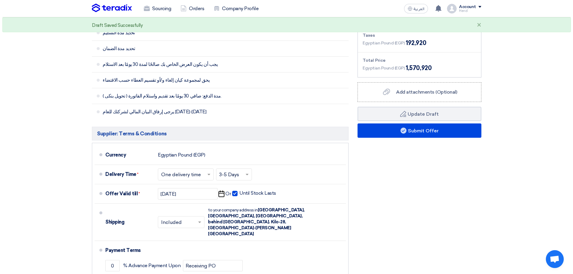
scroll to position [299, 0]
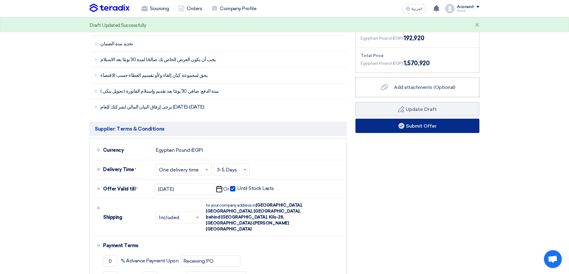
type input "8450"
click at [440, 128] on button "Submit Offer" at bounding box center [417, 126] width 124 height 14
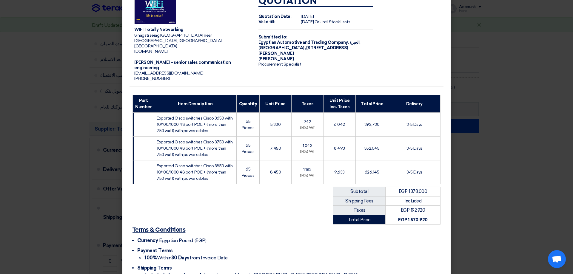
scroll to position [43, 0]
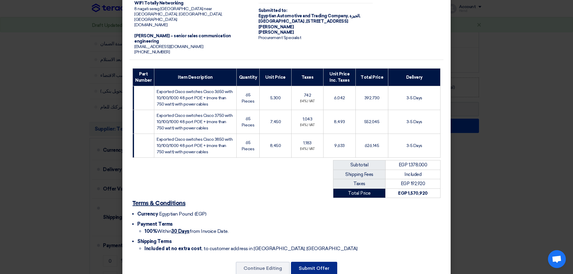
click at [322, 262] on button "Submit Offer" at bounding box center [314, 268] width 46 height 13
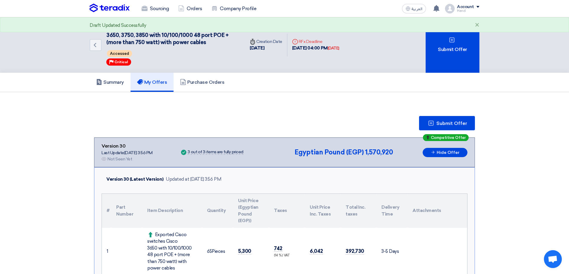
scroll to position [149, 0]
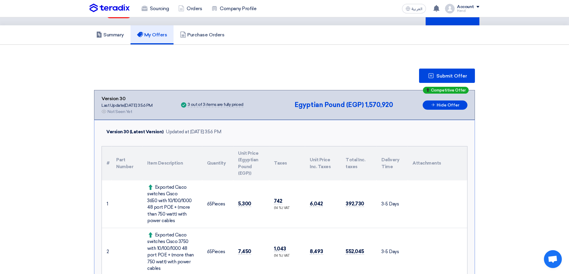
scroll to position [28, 0]
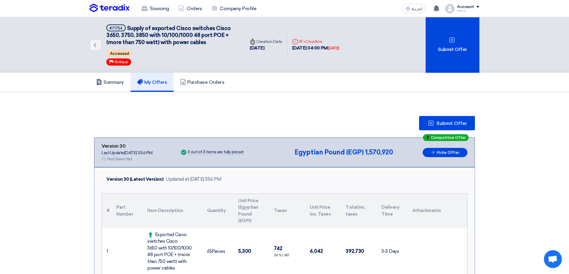
click at [112, 6] on img at bounding box center [110, 8] width 40 height 9
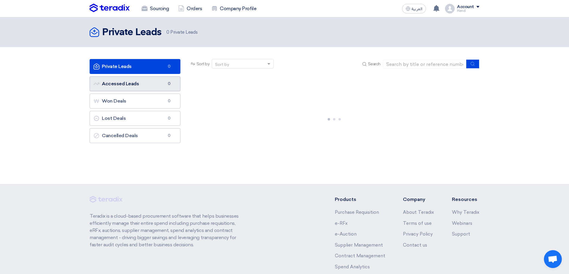
click at [165, 84] on link "Accessed Leads Accessed Leads 0" at bounding box center [135, 83] width 91 height 15
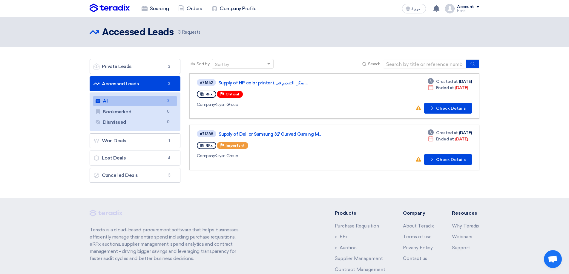
click at [157, 79] on link "Accessed Leads Accessed Leads 3" at bounding box center [135, 83] width 91 height 15
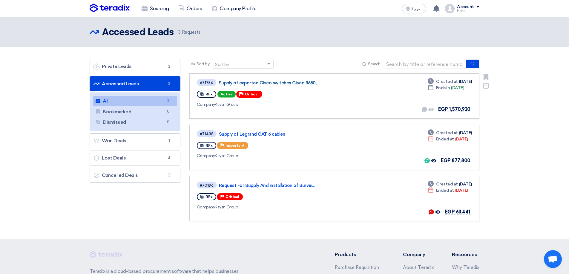
click at [256, 83] on link "Supply of exported Cisco switches Cisco 3650,..." at bounding box center [293, 82] width 149 height 5
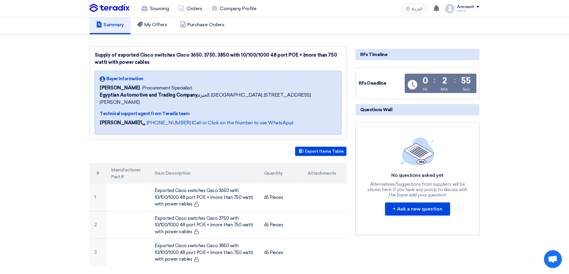
scroll to position [30, 0]
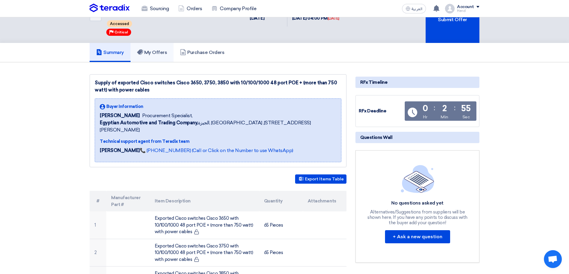
click at [148, 50] on h5 "My Offers" at bounding box center [152, 53] width 30 height 6
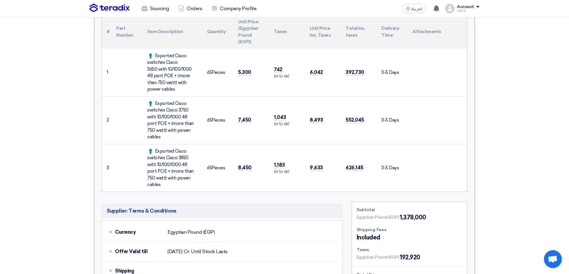
scroll to position [169, 0]
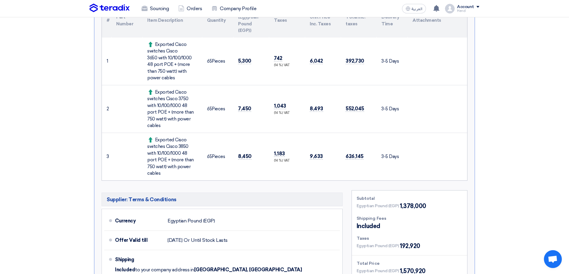
scroll to position [112, 0]
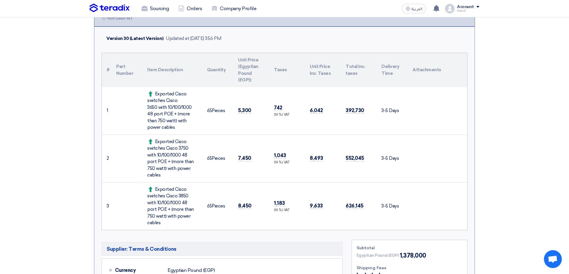
scroll to position [139, 0]
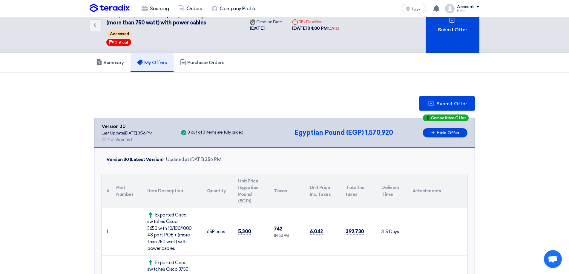
scroll to position [14, 0]
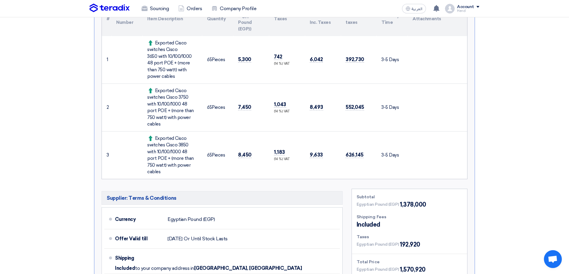
scroll to position [149, 0]
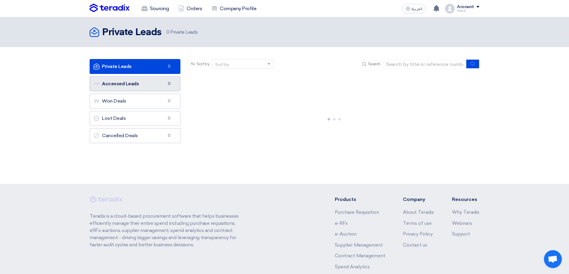
click at [132, 87] on link "Accessed Leads Accessed Leads 0" at bounding box center [135, 83] width 91 height 15
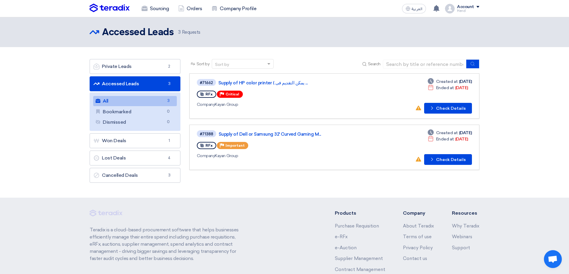
click at [178, 84] on link "Accessed Leads Accessed Leads 3" at bounding box center [135, 83] width 91 height 15
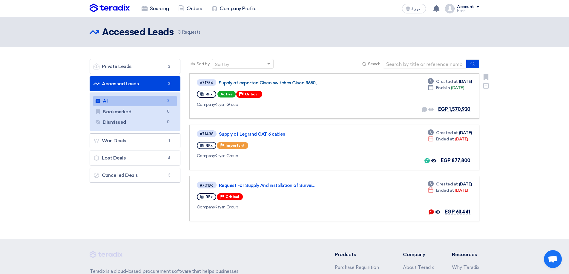
click at [277, 82] on link "Supply of exported Cisco switches Cisco 3650,..." at bounding box center [293, 82] width 149 height 5
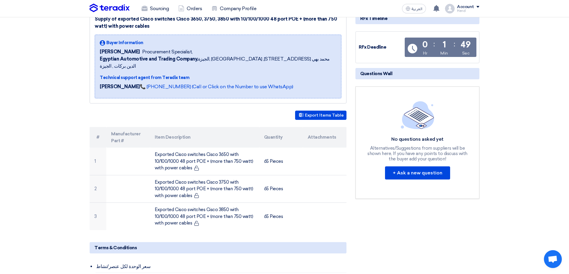
scroll to position [60, 0]
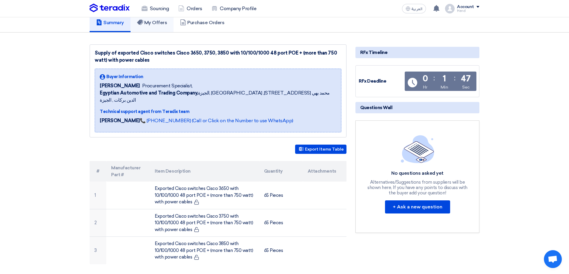
click at [165, 26] on h5 "My Offers" at bounding box center [152, 23] width 30 height 6
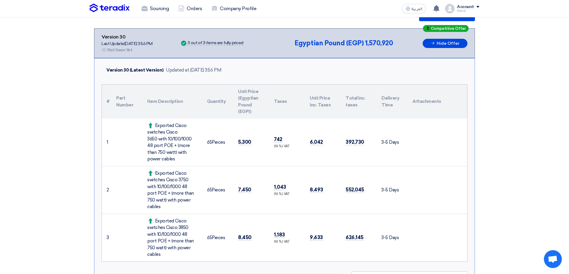
scroll to position [119, 0]
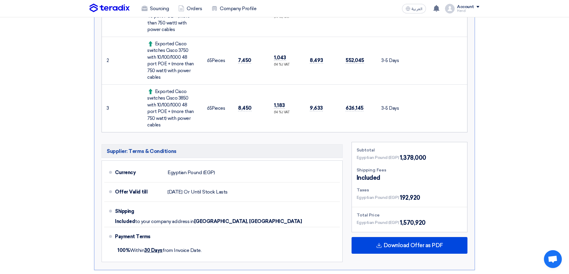
scroll to position [179, 0]
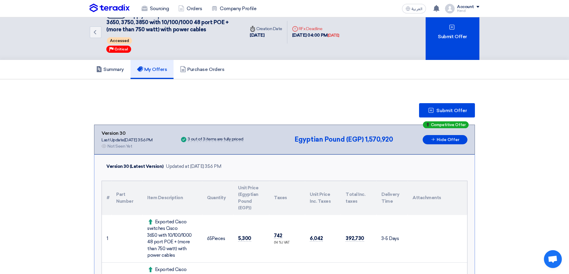
scroll to position [0, 0]
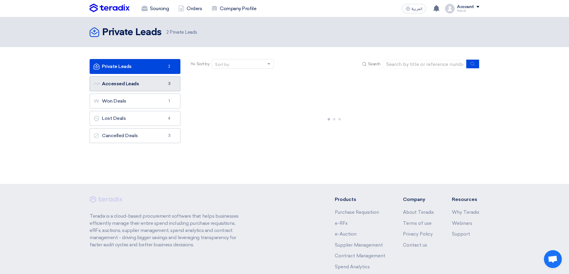
click at [158, 86] on link "Accessed Leads Accessed Leads 3" at bounding box center [135, 83] width 91 height 15
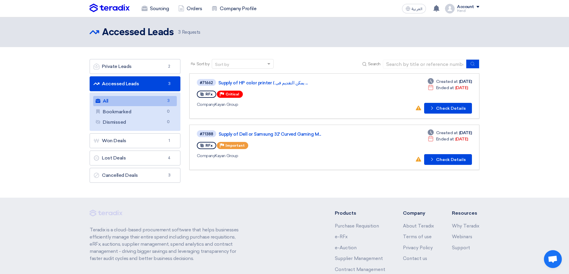
click at [151, 84] on link "Accessed Leads Accessed Leads 3" at bounding box center [135, 83] width 91 height 15
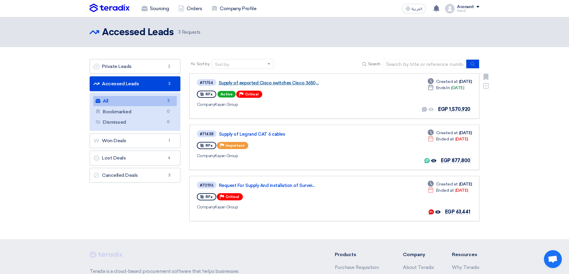
click at [262, 85] on link "Supply of exported Cisco switches Cisco 3650,..." at bounding box center [293, 82] width 149 height 5
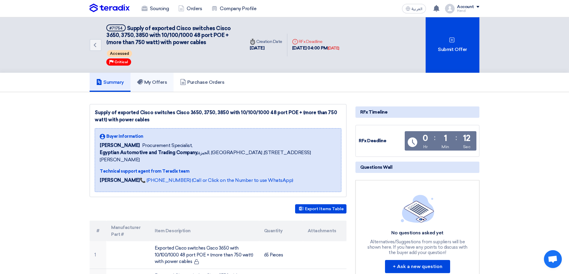
click at [158, 88] on link "My Offers" at bounding box center [151, 82] width 43 height 19
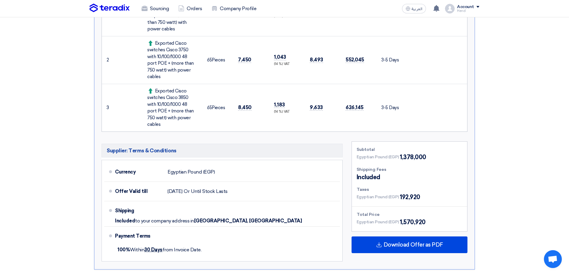
scroll to position [191, 0]
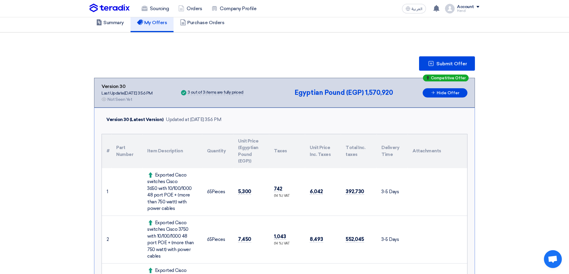
scroll to position [110, 0]
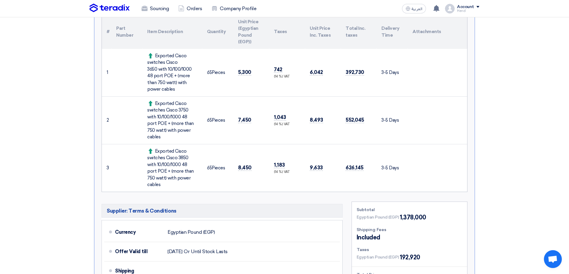
scroll to position [119, 0]
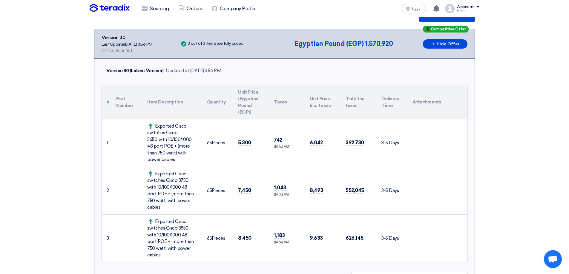
scroll to position [119, 0]
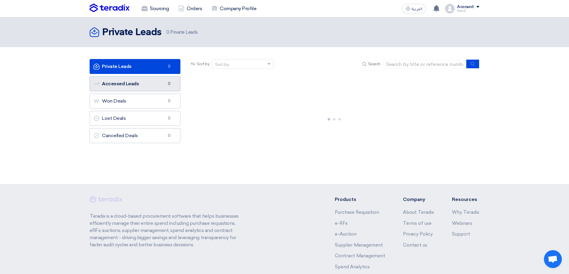
click at [154, 86] on link "Accessed Leads Accessed Leads 0" at bounding box center [135, 83] width 91 height 15
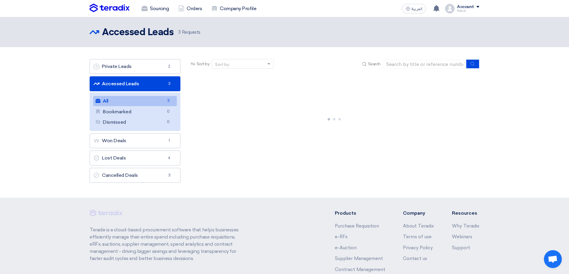
click at [156, 83] on link "Accessed Leads Accessed Leads 3" at bounding box center [135, 83] width 91 height 15
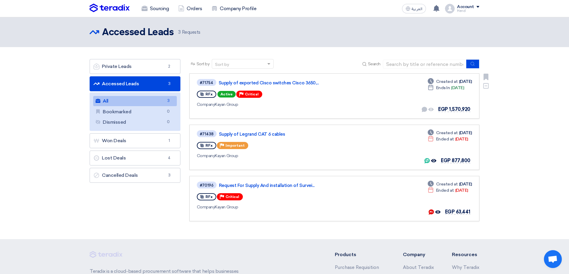
click at [269, 86] on div "#71754 Supply of exported Cisco switches Cisco 3650,..." at bounding box center [283, 83] width 172 height 8
click at [273, 81] on link "Supply of exported Cisco switches Cisco 3650,..." at bounding box center [293, 82] width 149 height 5
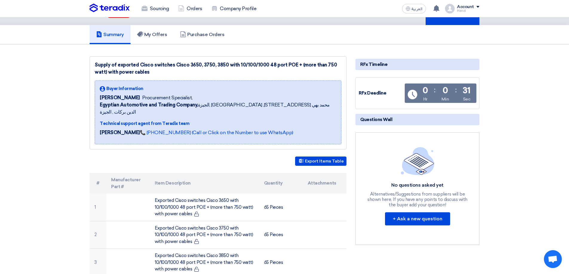
scroll to position [30, 0]
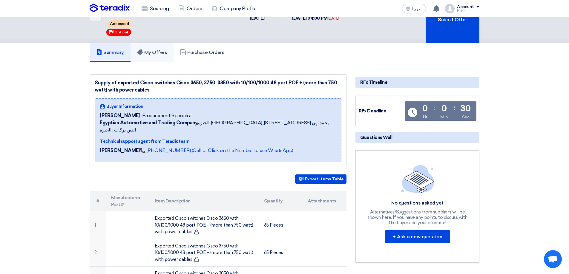
click at [151, 52] on h5 "My Offers" at bounding box center [152, 53] width 30 height 6
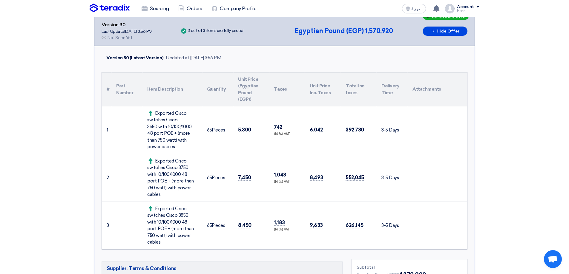
scroll to position [119, 0]
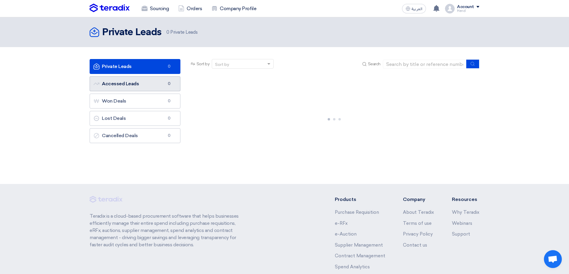
click at [171, 84] on span "0" at bounding box center [169, 84] width 7 height 6
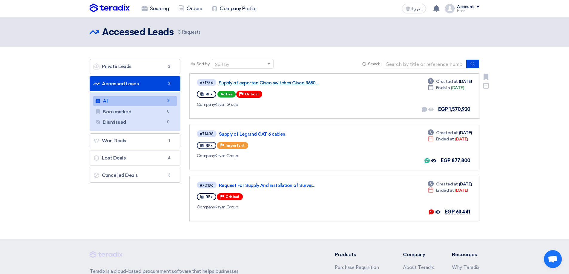
click at [266, 80] on link "Supply of exported Cisco switches Cisco 3650,..." at bounding box center [293, 82] width 149 height 5
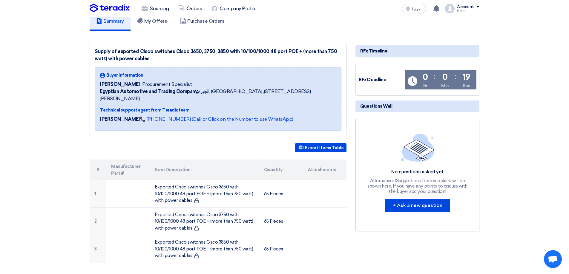
scroll to position [30, 0]
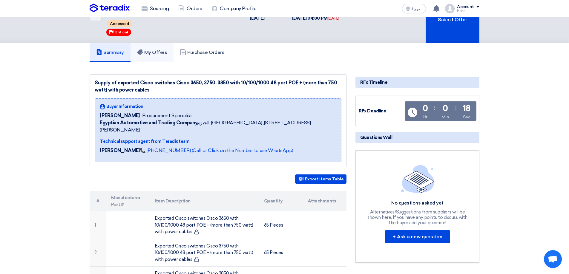
click at [149, 52] on h5 "My Offers" at bounding box center [152, 53] width 30 height 6
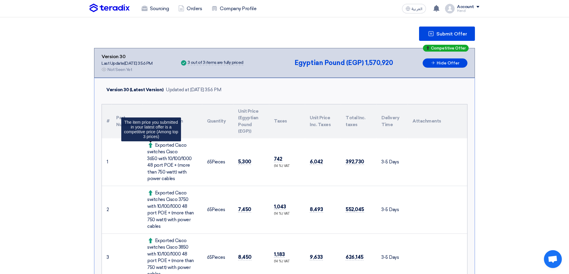
scroll to position [149, 0]
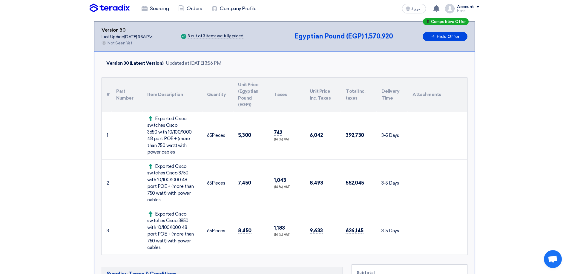
scroll to position [149, 0]
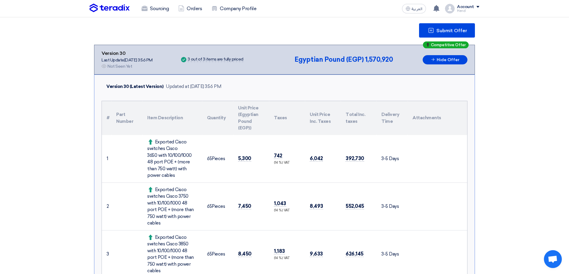
scroll to position [119, 0]
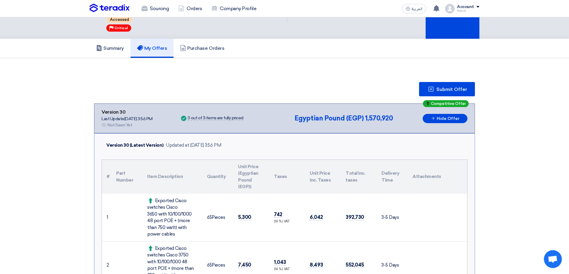
scroll to position [90, 0]
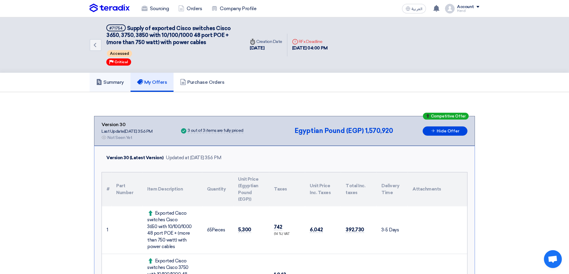
click at [116, 79] on link "Summary" at bounding box center [110, 82] width 41 height 19
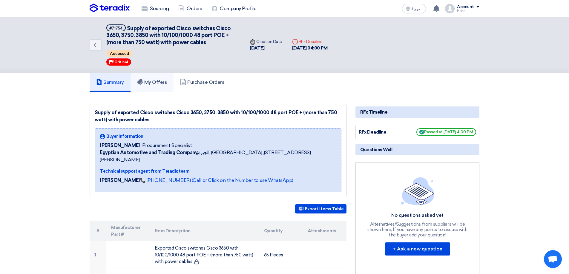
click at [147, 76] on link "My Offers" at bounding box center [151, 82] width 43 height 19
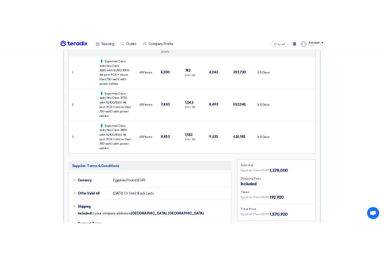
scroll to position [239, 0]
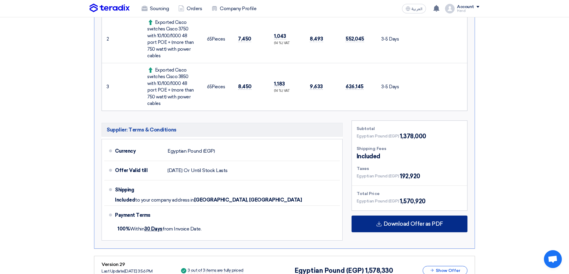
click at [452, 216] on div "Download Offer as PDF" at bounding box center [409, 224] width 116 height 17
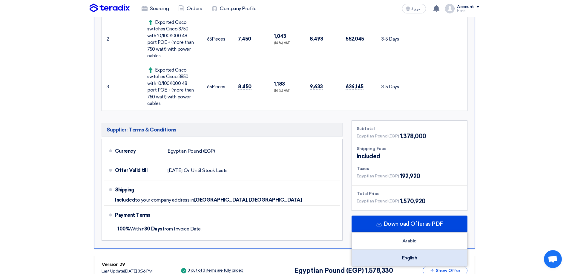
click at [424, 250] on div "English" at bounding box center [409, 258] width 115 height 17
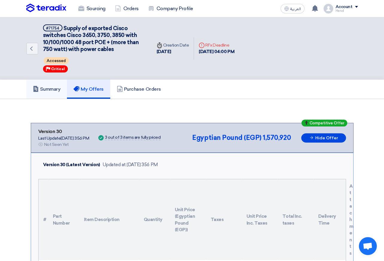
click at [50, 88] on h5 "Summary" at bounding box center [47, 89] width 28 height 6
